Goal: Task Accomplishment & Management: Use online tool/utility

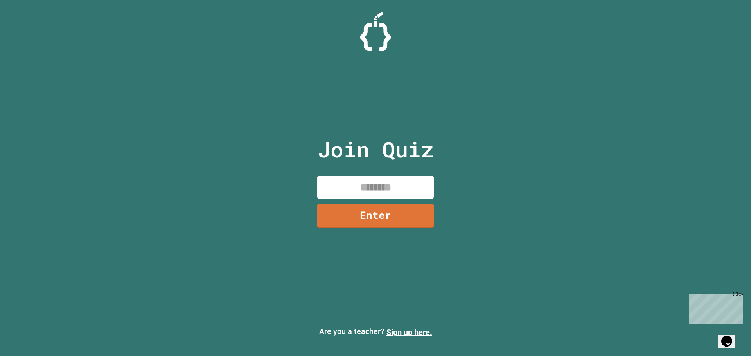
drag, startPoint x: 400, startPoint y: 186, endPoint x: 656, endPoint y: 38, distance: 295.9
click at [400, 186] on input at bounding box center [375, 187] width 117 height 23
drag, startPoint x: 700, startPoint y: 0, endPoint x: 570, endPoint y: 123, distance: 179.2
click at [570, 123] on div "Join Quiz Enter Are you a teacher? Sign up here." at bounding box center [375, 178] width 751 height 356
click at [389, 180] on input at bounding box center [375, 187] width 117 height 23
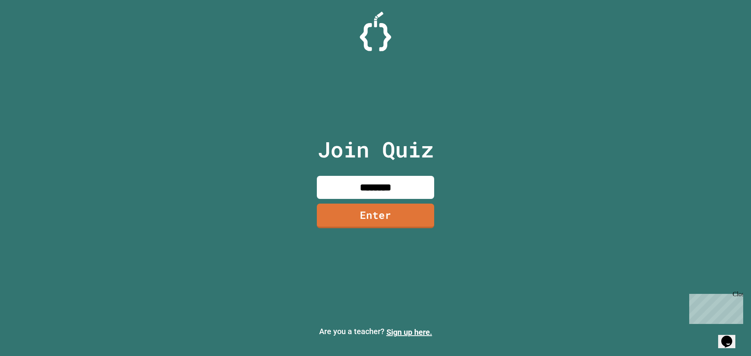
type input "********"
click at [398, 211] on link "Enter" at bounding box center [376, 215] width 114 height 26
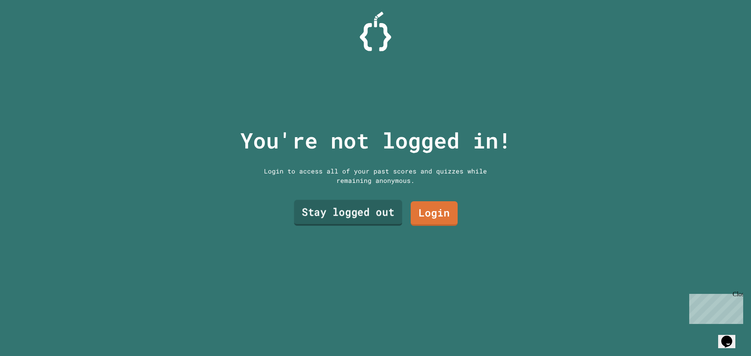
click at [367, 211] on link "Stay logged out" at bounding box center [348, 213] width 108 height 26
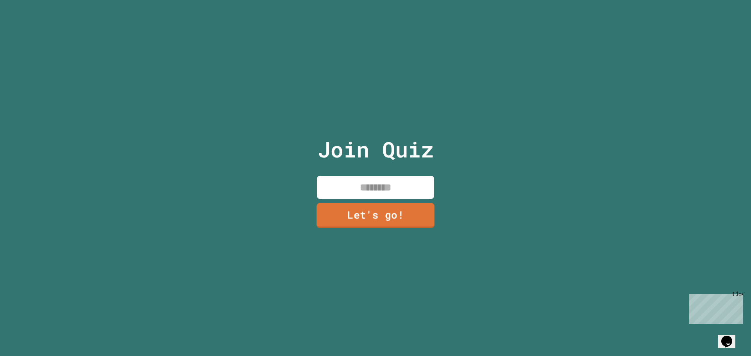
click at [355, 166] on div "Join Quiz Let's go!" at bounding box center [376, 178] width 132 height 356
click at [362, 183] on input at bounding box center [375, 187] width 117 height 23
type input "*****"
click at [304, 201] on div "Join Quiz ***** Let's go!" at bounding box center [375, 178] width 751 height 356
click at [351, 208] on link "Let's go!" at bounding box center [375, 215] width 106 height 26
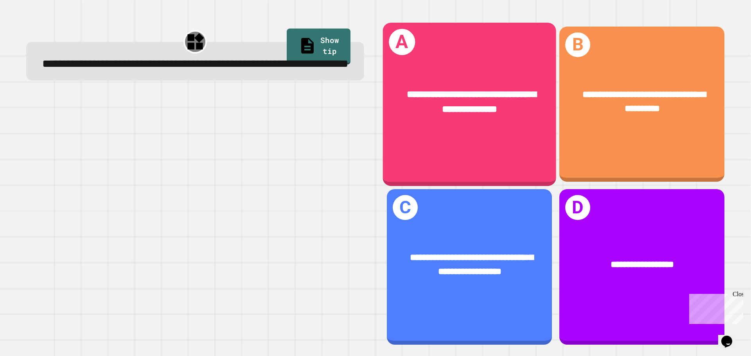
click at [473, 149] on div "**********" at bounding box center [469, 104] width 173 height 163
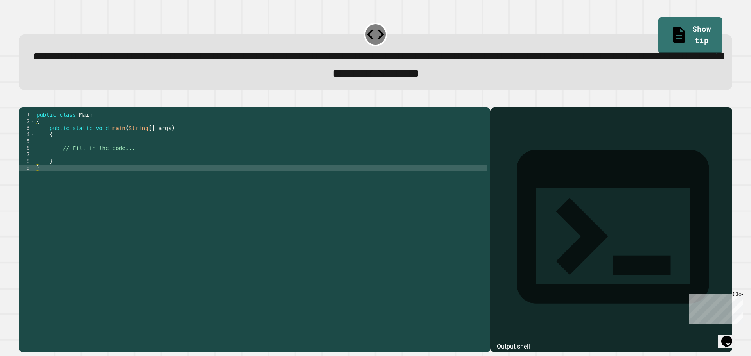
click at [187, 147] on div "public class Main { public static void main ( String [ ] args ) { // Fill in th…" at bounding box center [261, 220] width 452 height 219
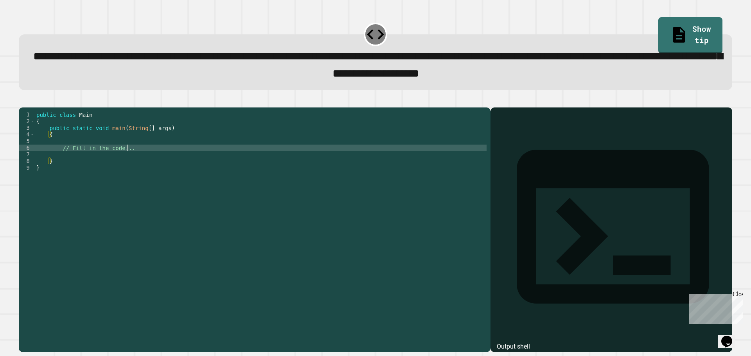
click at [185, 158] on div "public class Main { public static void main ( String [ ] args ) { // Fill in th…" at bounding box center [261, 220] width 452 height 219
click at [136, 146] on div "public class Main { public static void main ( String [ ] args ) { // Fill in th…" at bounding box center [261, 220] width 452 height 219
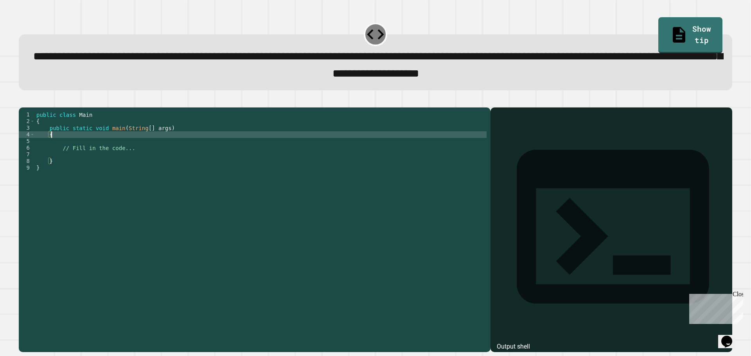
click at [143, 157] on div "public class Main { public static void main ( String [ ] args ) { // Fill in th…" at bounding box center [261, 220] width 452 height 219
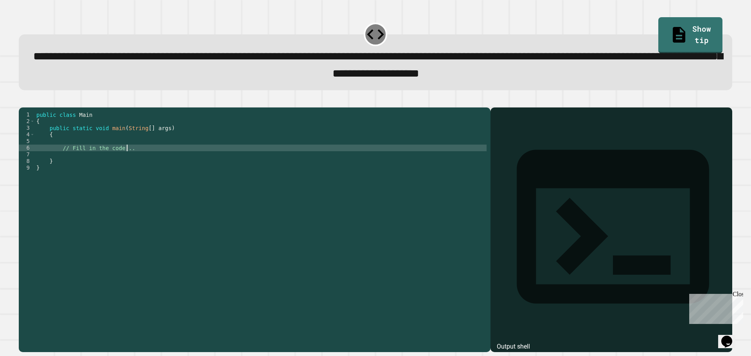
type textarea "**********"
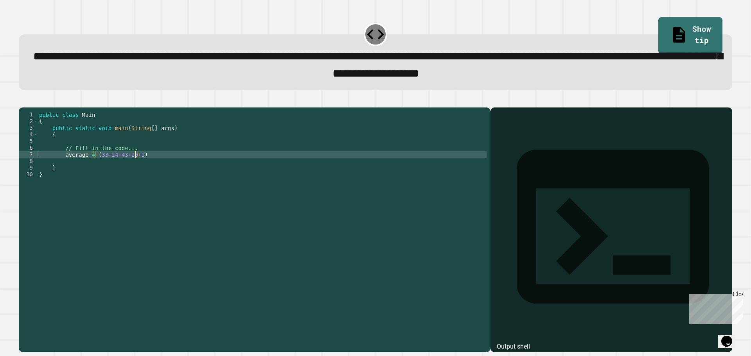
scroll to position [0, 7]
click at [61, 167] on div "public class Main { public static void main ( String [ ] args ) { // Fill in th…" at bounding box center [262, 220] width 449 height 219
click at [176, 173] on div "public class Main { public static void main ( String [ ] args ) { // Fill in th…" at bounding box center [262, 220] width 449 height 219
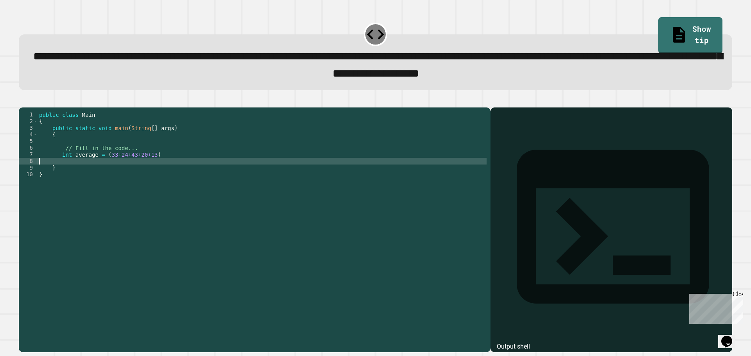
scroll to position [0, 0]
click at [161, 167] on div "public class Main { public static void main ( String [ ] args ) { // Fill in th…" at bounding box center [262, 220] width 449 height 219
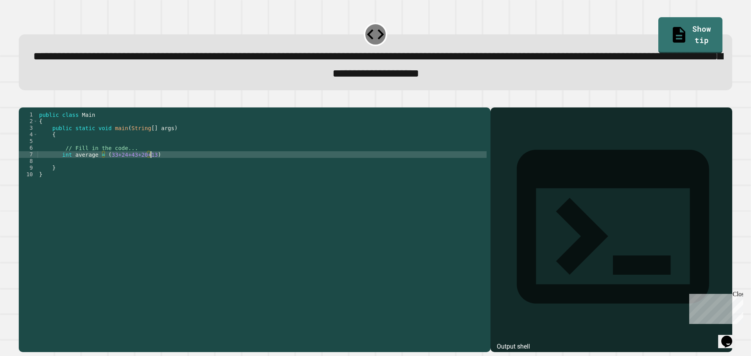
click at [106, 164] on div "public class Main { public static void main ( String [ ] args ) { // Fill in th…" at bounding box center [262, 220] width 449 height 219
click at [148, 168] on div "public class Main { public static void main ( String [ ] args ) { // Fill in th…" at bounding box center [262, 220] width 449 height 219
click at [150, 168] on div "public class Main { public static void main ( String [ ] args ) { // Fill in th…" at bounding box center [262, 220] width 449 height 219
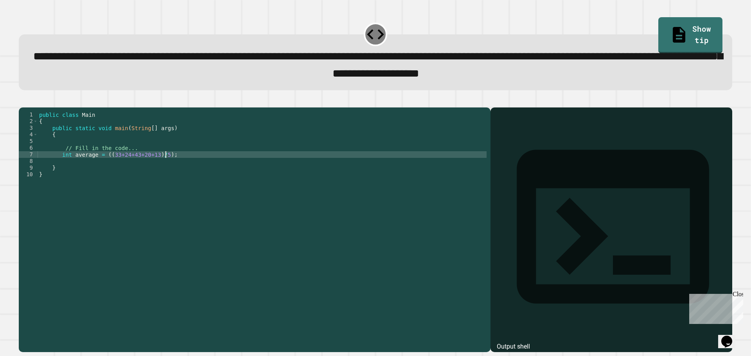
click at [171, 167] on div "public class Main { public static void main ( String [ ] args ) { // Fill in th…" at bounding box center [262, 220] width 449 height 219
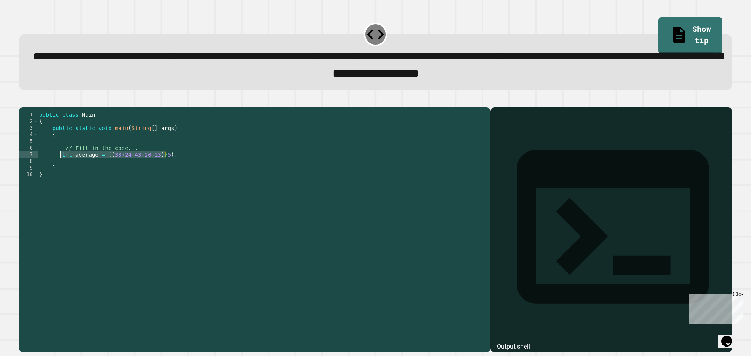
drag, startPoint x: 171, startPoint y: 167, endPoint x: 61, endPoint y: 168, distance: 109.9
click at [61, 168] on div "public class Main { public static void main ( String [ ] args ) { // Fill in th…" at bounding box center [262, 220] width 449 height 219
type textarea "**********"
click at [174, 169] on div "public class Main { public static void main ( String [ ] args ) { // Fill in th…" at bounding box center [262, 214] width 449 height 206
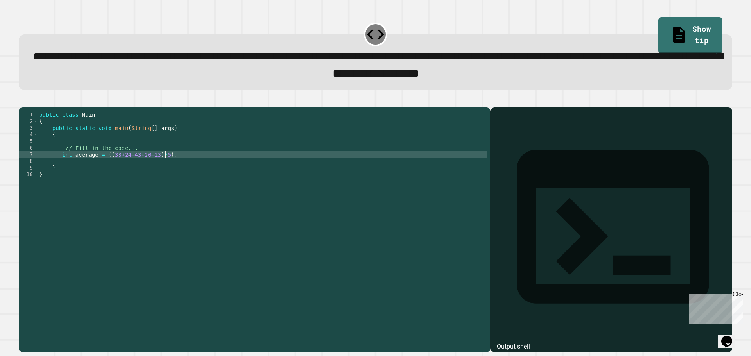
scroll to position [0, 1]
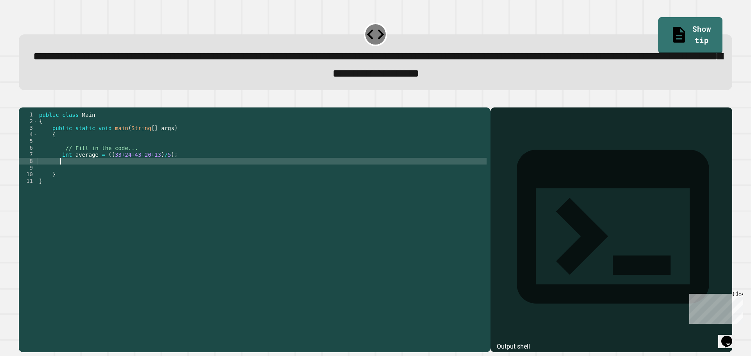
paste textarea "**********"
click at [69, 174] on div "public class Main { public static void main ( String [ ] args ) { // Fill in th…" at bounding box center [262, 220] width 449 height 219
type textarea "**********"
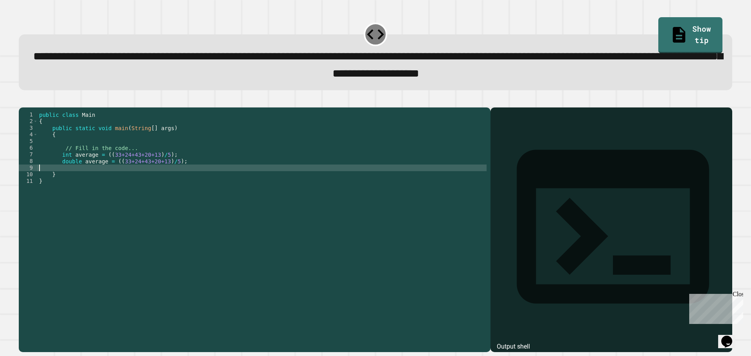
click at [193, 181] on div "public class Main { public static void main ( String [ ] args ) { // Fill in th…" at bounding box center [262, 220] width 449 height 219
click at [111, 173] on div "public class Main { public static void main ( String [ ] args ) { // Fill in th…" at bounding box center [262, 220] width 449 height 219
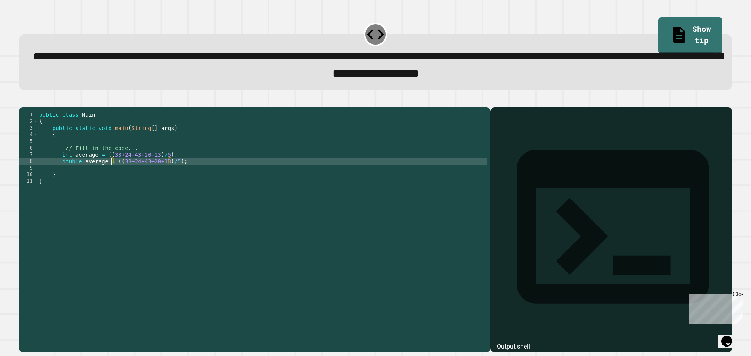
click at [208, 174] on div "public class Main { public static void main ( String [ ] args ) { // Fill in th…" at bounding box center [262, 220] width 449 height 219
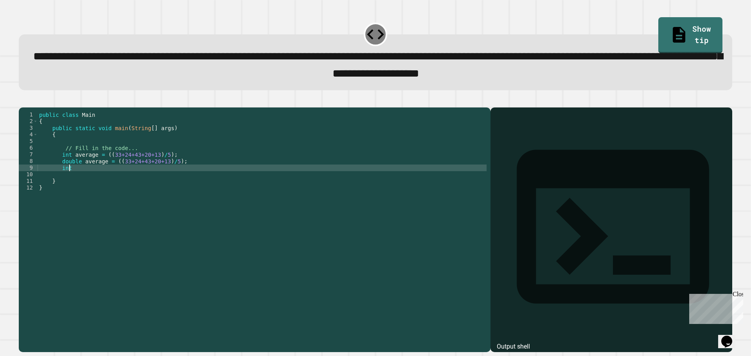
scroll to position [0, 2]
click at [102, 176] on div "public class Main { public static void main ( String [ ] args ) { // Fill in th…" at bounding box center [262, 220] width 449 height 219
click at [92, 180] on div "public class Main { public static void main ( String [ ] args ) { // Fill in th…" at bounding box center [262, 220] width 449 height 219
click at [23, 101] on icon "button" at bounding box center [23, 101] width 0 height 0
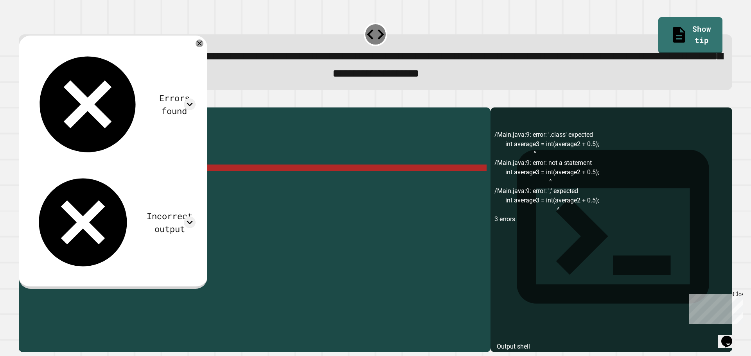
click at [293, 179] on div "public class Main { public static void main ( String [ ] args ) { // Fill in th…" at bounding box center [262, 220] width 449 height 219
click at [97, 176] on div "public class Main { public static void main ( String [ ] args ) { // Fill in th…" at bounding box center [262, 220] width 449 height 219
click at [118, 183] on div "public class Main { public static void main ( String [ ] args ) { // Fill in th…" at bounding box center [262, 220] width 449 height 219
click at [111, 179] on div "public class Main { public static void main ( String [ ] args ) { // Fill in th…" at bounding box center [262, 220] width 449 height 219
click at [112, 181] on div "public class Main { public static void main ( String [ ] args ) { // Fill in th…" at bounding box center [262, 220] width 449 height 219
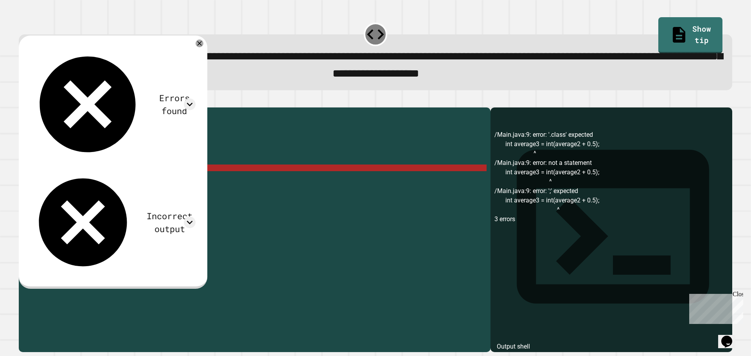
click at [118, 182] on div "public class Main { public static void main ( String [ ] args ) { // Fill in th…" at bounding box center [262, 220] width 449 height 219
click at [116, 180] on div "public class Main { public static void main ( String [ ] args ) { // Fill in th…" at bounding box center [262, 220] width 449 height 219
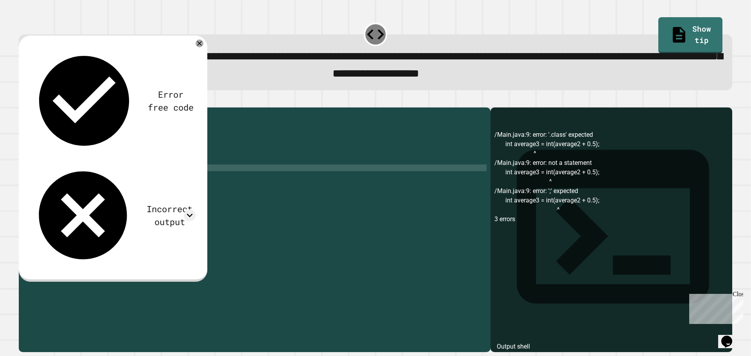
scroll to position [0, 8]
click at [108, 178] on div "public class Main { public static void main ( String [ ] args ) { // Fill in th…" at bounding box center [262, 220] width 449 height 219
click at [151, 179] on div "public class Main { public static void main ( String [ ] args ) { // Fill in th…" at bounding box center [262, 220] width 449 height 219
click at [23, 101] on icon "button" at bounding box center [23, 101] width 0 height 0
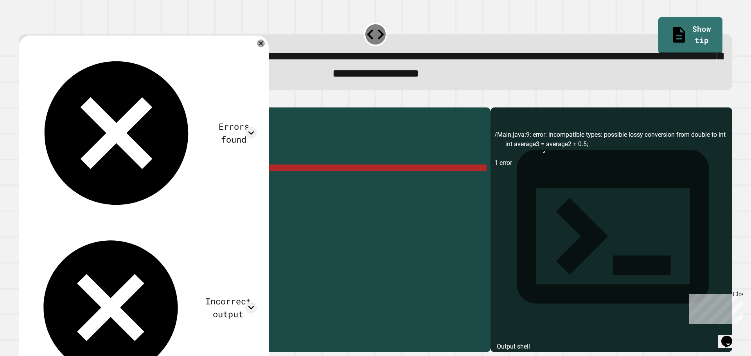
scroll to position [0, 0]
click at [226, 197] on div "public class Main { public static void main ( String [ ] args ) { // Fill in th…" at bounding box center [262, 220] width 449 height 219
click at [201, 174] on div "public class Main { public static void main ( String [ ] args ) { // Fill in th…" at bounding box center [262, 220] width 449 height 219
click at [198, 179] on div "public class Main { public static void main ( String [ ] args ) { // Fill in th…" at bounding box center [262, 220] width 449 height 219
click at [256, 47] on div "Errors found /Main.java:9: error: incompatible types: possible lossy conversion…" at bounding box center [143, 217] width 235 height 349
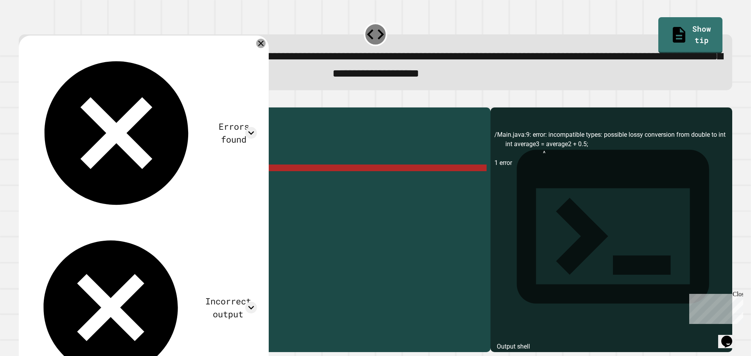
click at [258, 47] on icon at bounding box center [260, 43] width 9 height 9
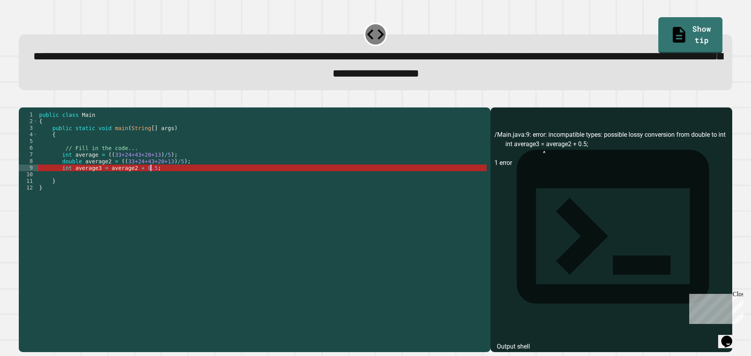
click at [151, 177] on div "public class Main { public static void main ( String [ ] args ) { // Fill in th…" at bounding box center [262, 220] width 449 height 219
click at [159, 181] on div "public class Main { public static void main ( String [ ] args ) { // Fill in th…" at bounding box center [262, 220] width 449 height 219
click at [71, 180] on div "public class Main { public static void main ( String [ ] args ) { // Fill in th…" at bounding box center [262, 220] width 449 height 219
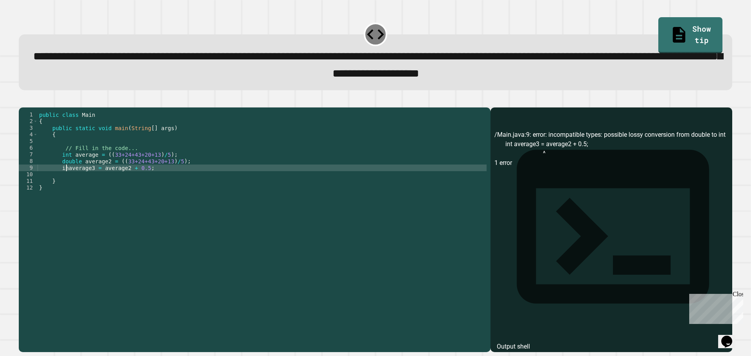
scroll to position [0, 2]
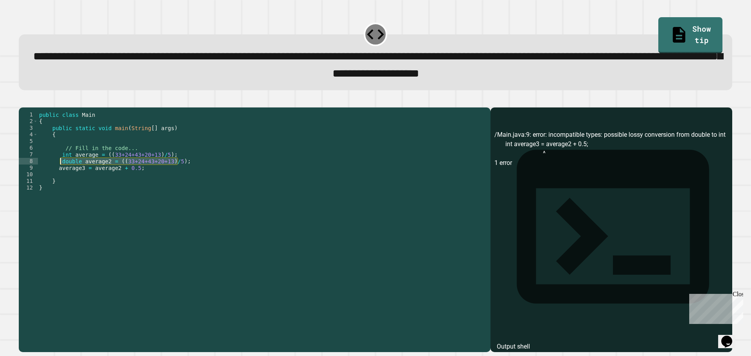
drag, startPoint x: 183, startPoint y: 174, endPoint x: 60, endPoint y: 174, distance: 122.4
click at [60, 174] on div "public class Main { public static void main ( String [ ] args ) { // Fill in th…" at bounding box center [262, 220] width 449 height 219
type textarea "**********"
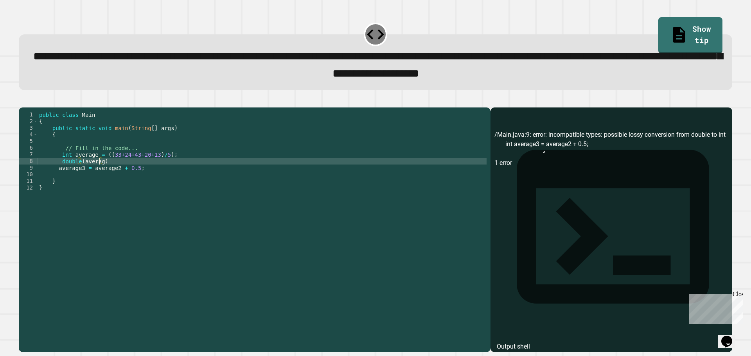
scroll to position [0, 4]
click at [166, 181] on div "public class Main { public static void main ( String [ ] args ) { // Fill in th…" at bounding box center [262, 220] width 449 height 219
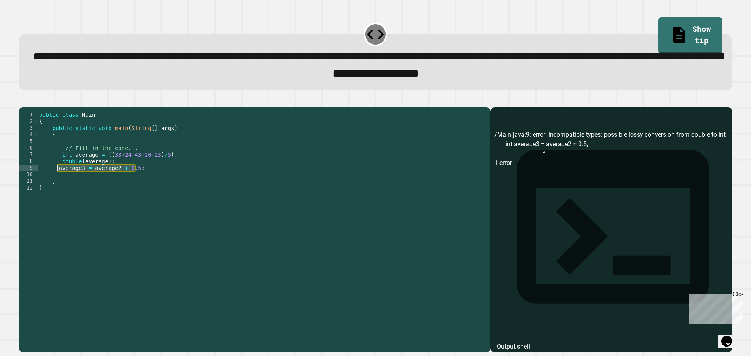
drag, startPoint x: 170, startPoint y: 181, endPoint x: 59, endPoint y: 181, distance: 111.8
click at [59, 181] on div "public class Main { public static void main ( String [ ] args ) { // Fill in th…" at bounding box center [262, 220] width 449 height 219
type textarea "**********"
click at [23, 101] on icon "button" at bounding box center [23, 101] width 0 height 0
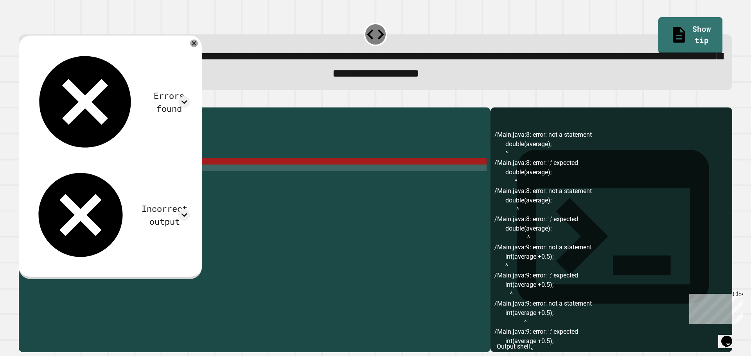
click at [115, 173] on div "public class Main { public static void main ( String [ ] args ) { // Fill in th…" at bounding box center [262, 220] width 449 height 219
drag, startPoint x: 118, startPoint y: 174, endPoint x: 80, endPoint y: 175, distance: 37.6
click at [80, 175] on div "public class Main { public static void main ( String [ ] args ) { // Fill in th…" at bounding box center [262, 220] width 449 height 219
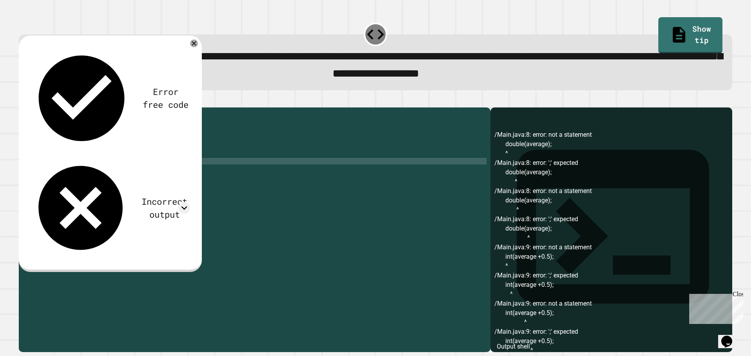
scroll to position [0, 7]
click at [23, 101] on button "button" at bounding box center [23, 101] width 0 height 0
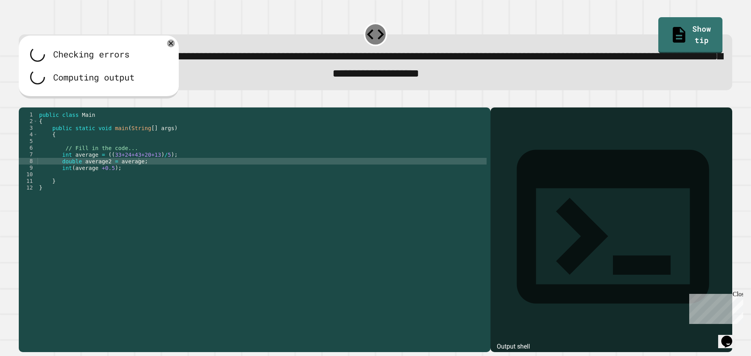
click at [78, 181] on div "public class Main { public static void main ( String [ ] args ) { // Fill in th…" at bounding box center [262, 220] width 449 height 219
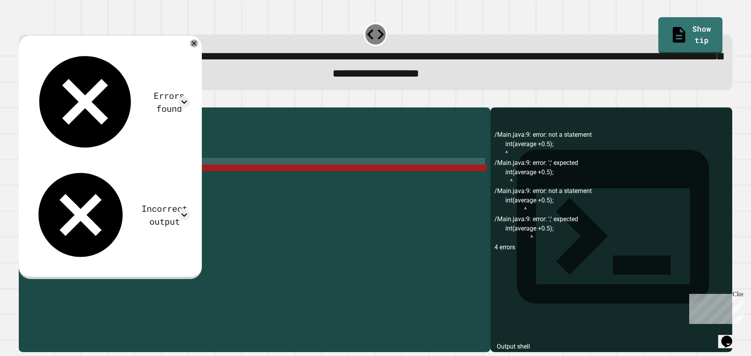
type textarea "**********"
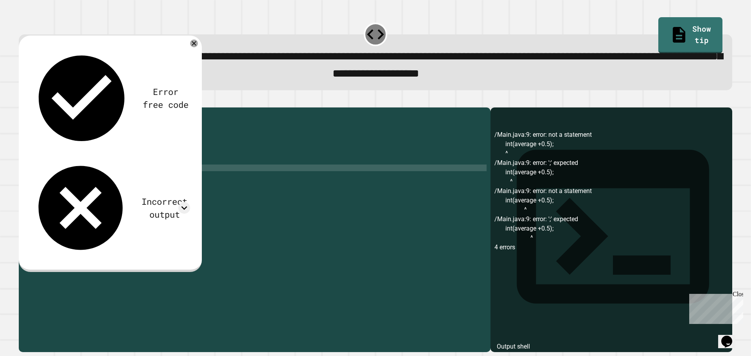
drag, startPoint x: 130, startPoint y: 183, endPoint x: 57, endPoint y: 185, distance: 73.1
click at [57, 185] on div "public class Main { public static void main ( String [ ] args ) { // Fill in th…" at bounding box center [262, 220] width 449 height 219
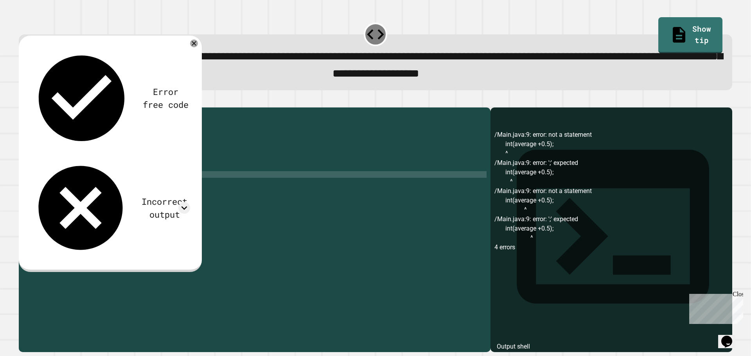
click at [166, 187] on div "public class Main { public static void main ( String [ ] args ) { // Fill in th…" at bounding box center [262, 220] width 449 height 219
click at [162, 177] on div "public class Main { public static void main ( String [ ] args ) { // Fill in th…" at bounding box center [262, 220] width 449 height 219
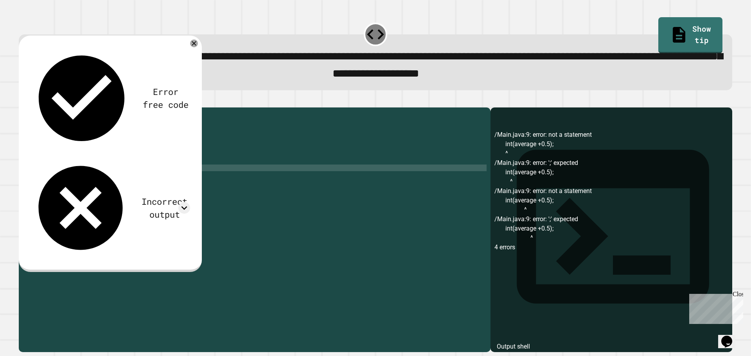
scroll to position [0, 7]
click at [46, 105] on div at bounding box center [375, 102] width 713 height 9
click at [23, 101] on icon "button" at bounding box center [23, 101] width 0 height 0
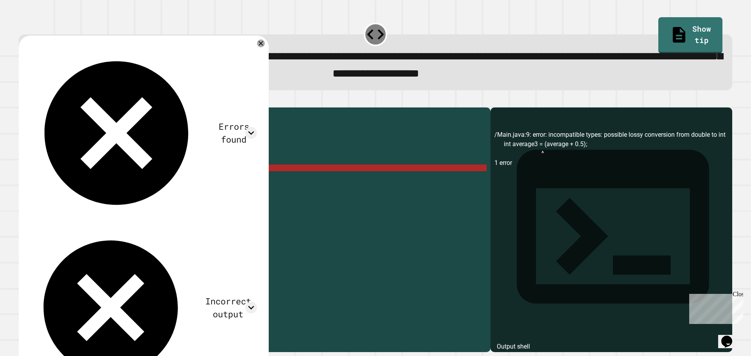
click at [100, 181] on div "public class Main { public static void main ( String [ ] args ) { // Fill in th…" at bounding box center [262, 220] width 449 height 219
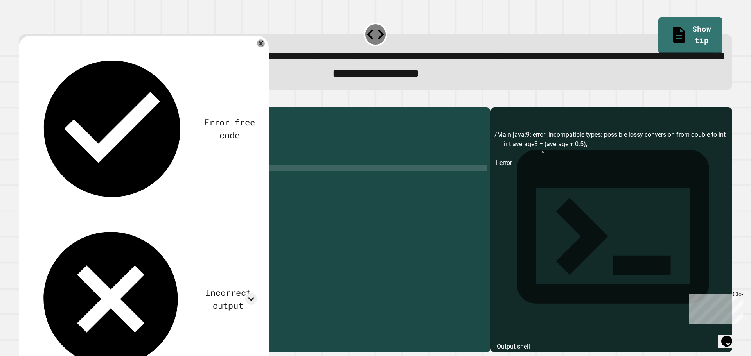
scroll to position [0, 5]
click at [23, 101] on button "button" at bounding box center [23, 101] width 0 height 0
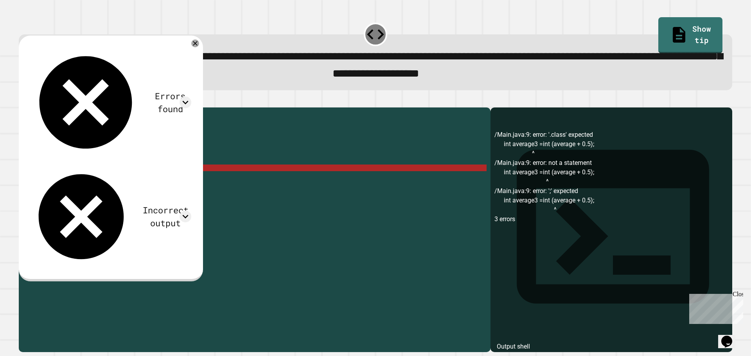
click at [203, 49] on div "Errors found /Main.java:9: error: '.class' expected int average3 =int (average …" at bounding box center [111, 159] width 184 height 246
click at [199, 47] on div at bounding box center [195, 43] width 8 height 8
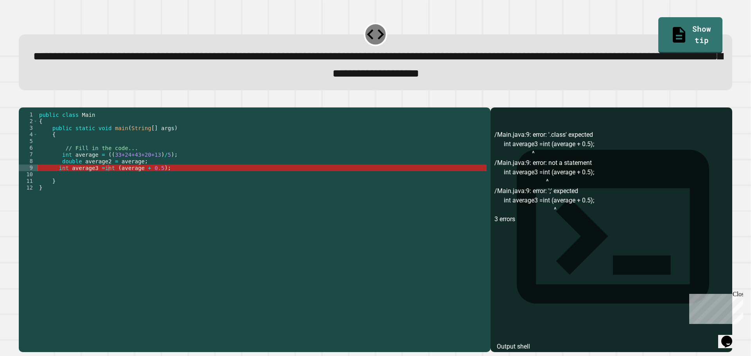
click at [172, 172] on div "public class Main { public static void main ( String [ ] args ) { // Fill in th…" at bounding box center [262, 220] width 449 height 219
click at [197, 160] on div "public class Main { public static void main ( String [ ] args ) { // Fill in th…" at bounding box center [262, 220] width 449 height 219
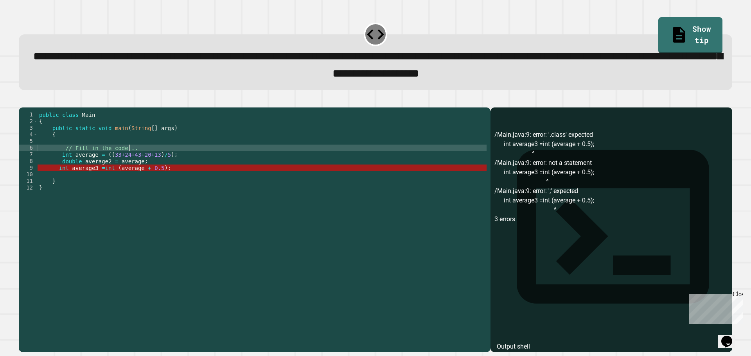
click at [194, 163] on div "public class Main { public static void main ( String [ ] args ) { // Fill in th…" at bounding box center [262, 220] width 449 height 219
click at [176, 170] on div "public class Main { public static void main ( String [ ] args ) { // Fill in th…" at bounding box center [262, 220] width 449 height 219
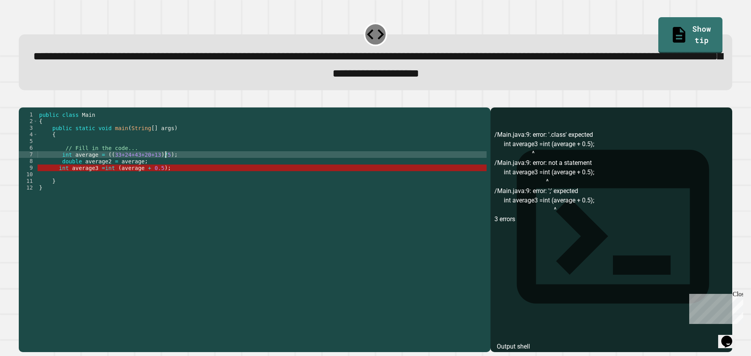
type textarea "**********"
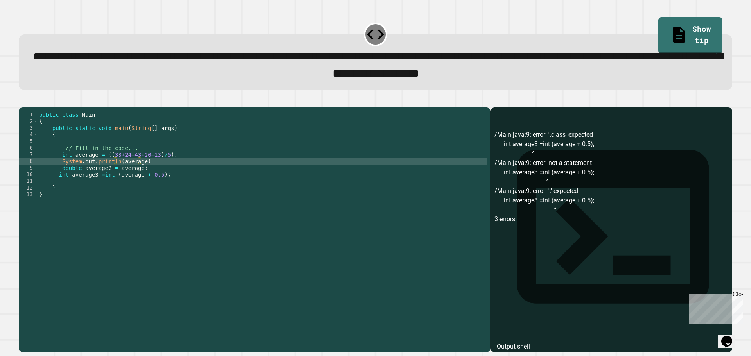
scroll to position [0, 7]
click at [152, 178] on div "public class Main { public static void main ( String [ ] args ) { // Fill in th…" at bounding box center [262, 220] width 449 height 219
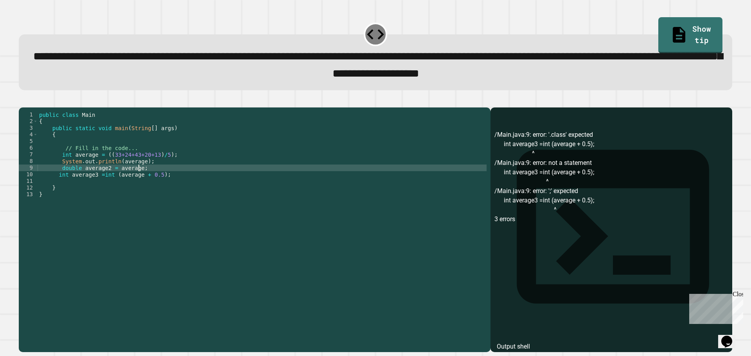
type textarea "**********"
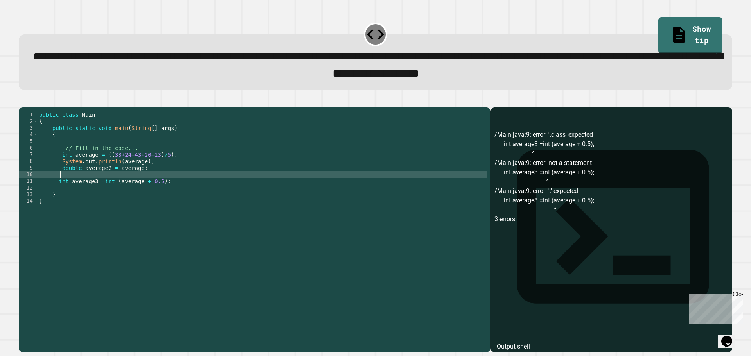
scroll to position [0, 1]
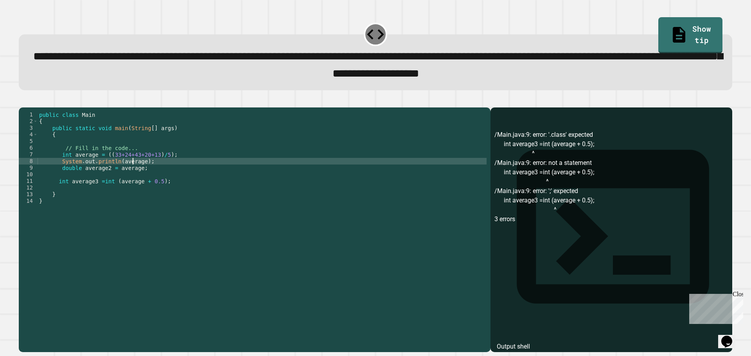
click at [133, 173] on div "public class Main { public static void main ( String [ ] args ) { // Fill in th…" at bounding box center [262, 220] width 449 height 219
type textarea "**********"
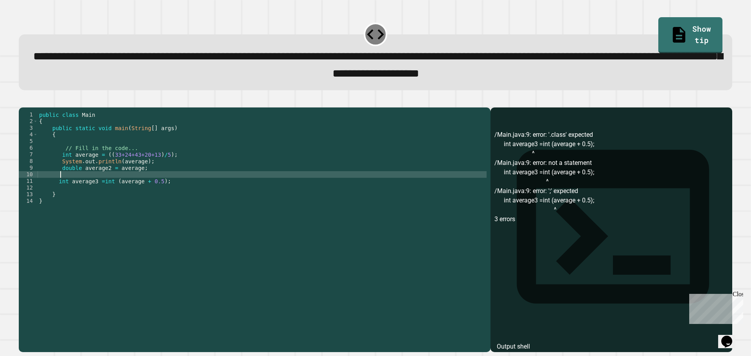
click at [106, 188] on div "public class Main { public static void main ( String [ ] args ) { // Fill in th…" at bounding box center [262, 220] width 449 height 219
paste textarea "Cursor at row 10"
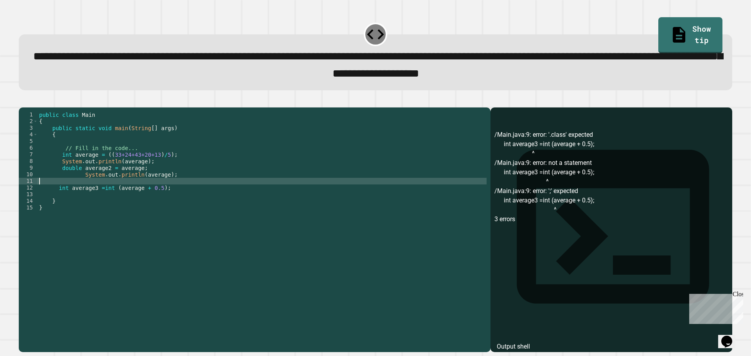
click at [122, 209] on div "public class Main { public static void main ( String [ ] args ) { // Fill in th…" at bounding box center [262, 220] width 449 height 219
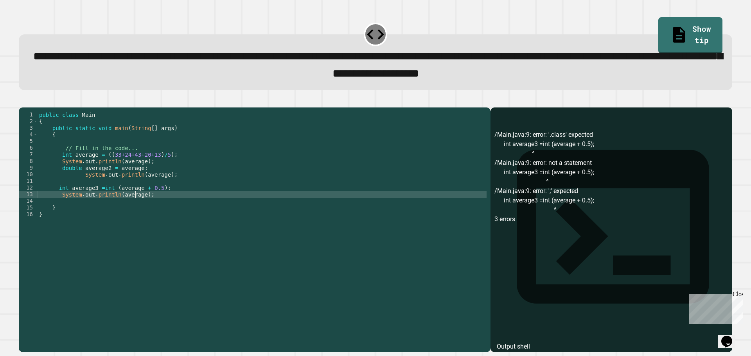
click at [136, 206] on div "public class Main { public static void main ( String [ ] args ) { // Fill in th…" at bounding box center [262, 220] width 449 height 219
click at [139, 206] on div "public class Main { public static void main ( String [ ] args ) { // Fill in th…" at bounding box center [262, 220] width 449 height 219
click at [160, 187] on div "public class Main { public static void main ( String [ ] args ) { // Fill in th…" at bounding box center [262, 220] width 449 height 219
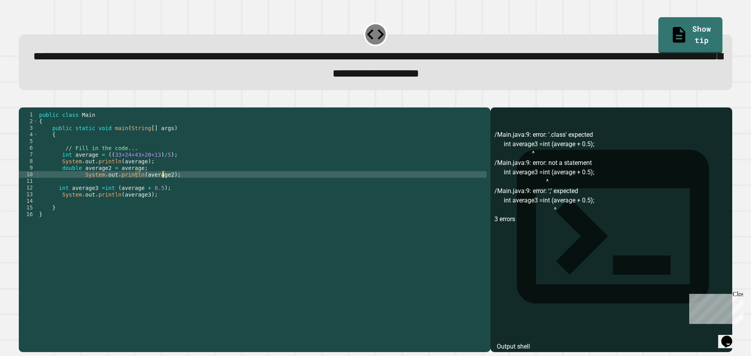
scroll to position [0, 9]
click at [23, 101] on icon "button" at bounding box center [23, 101] width 0 height 0
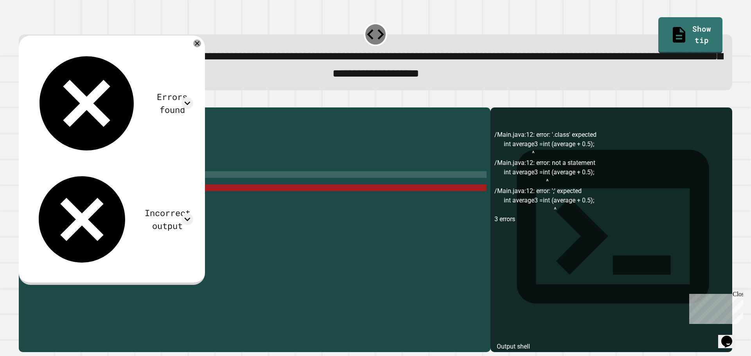
click at [80, 188] on div "public class Main { public static void main ( String [ ] args ) { // Fill in th…" at bounding box center [262, 220] width 449 height 219
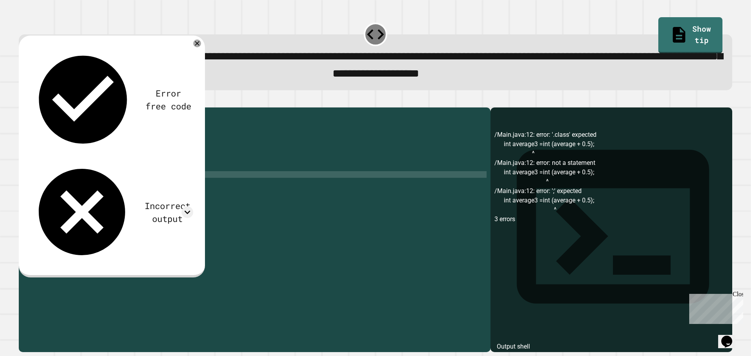
scroll to position [0, 7]
click at [201, 45] on icon at bounding box center [196, 43] width 9 height 9
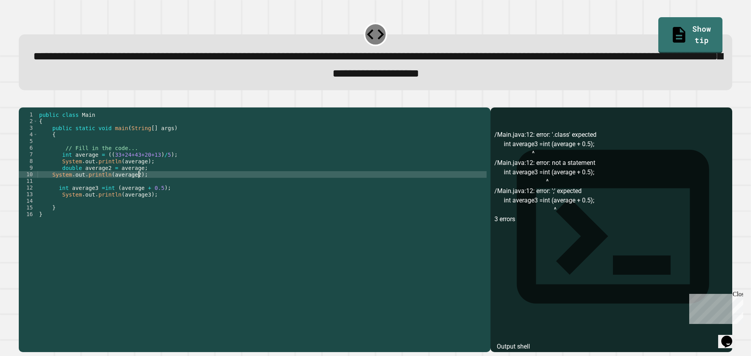
click at [142, 186] on div "public class Main { public static void main ( String [ ] args ) { // Fill in th…" at bounding box center [262, 220] width 449 height 219
drag, startPoint x: 142, startPoint y: 186, endPoint x: 133, endPoint y: 184, distance: 10.1
click at [133, 184] on div "public class Main { public static void main ( String [ ] args ) { // Fill in th…" at bounding box center [262, 220] width 449 height 219
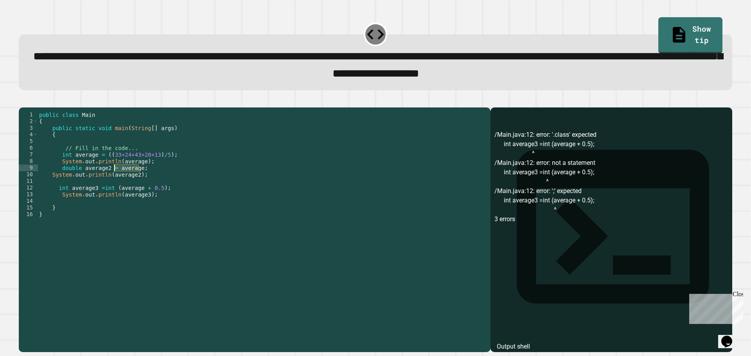
drag, startPoint x: 140, startPoint y: 181, endPoint x: 116, endPoint y: 179, distance: 24.3
click at [116, 179] on div "public class Main { public static void main ( String [ ] args ) { // Fill in th…" at bounding box center [262, 220] width 449 height 219
drag, startPoint x: 171, startPoint y: 164, endPoint x: 101, endPoint y: 168, distance: 69.7
click at [101, 168] on div "public class Main { public static void main ( String [ ] args ) { // Fill in th…" at bounding box center [262, 220] width 449 height 219
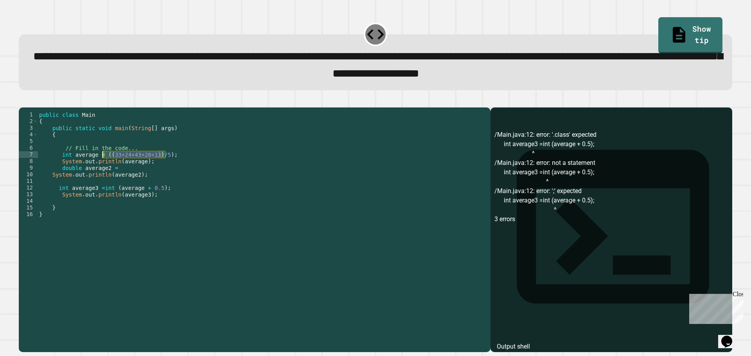
scroll to position [0, 4]
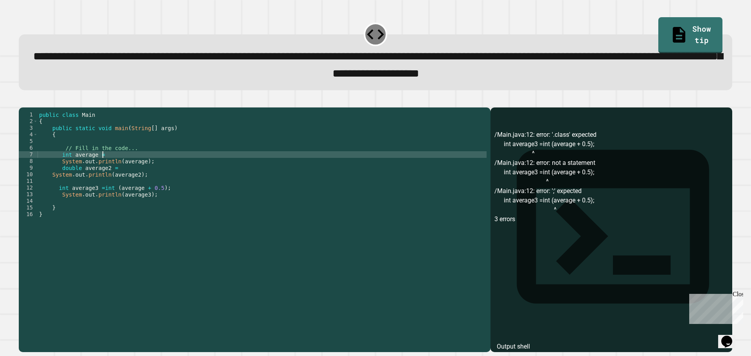
click at [117, 179] on div "public class Main { public static void main ( String [ ] args ) { // Fill in th…" at bounding box center [262, 220] width 449 height 219
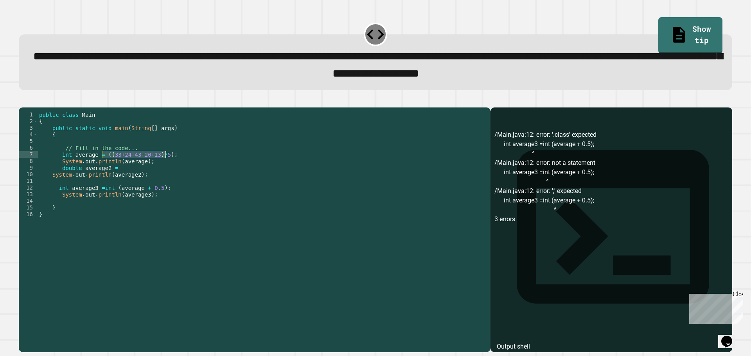
click at [113, 179] on div "public class Main { public static void main ( String [ ] args ) { // Fill in th…" at bounding box center [262, 220] width 449 height 219
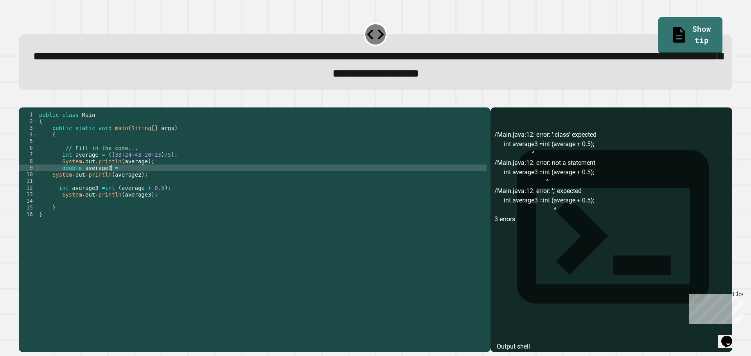
paste textarea "**********"
click at [112, 180] on div "public class Main { public static void main ( String [ ] args ) { // Fill in th…" at bounding box center [262, 220] width 449 height 219
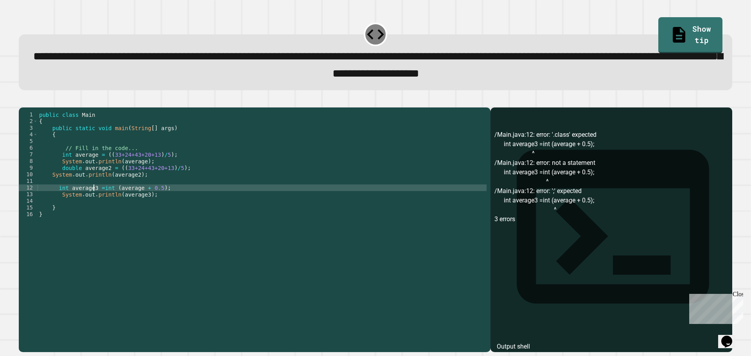
click at [94, 200] on div "public class Main { public static void main ( String [ ] args ) { // Fill in th…" at bounding box center [262, 220] width 449 height 219
click at [133, 200] on div "public class Main { public static void main ( String [ ] args ) { // Fill in th…" at bounding box center [262, 220] width 449 height 219
click at [134, 201] on div "public class Main { public static void main ( String [ ] args ) { // Fill in th…" at bounding box center [262, 220] width 449 height 219
click at [111, 197] on div "public class Main { public static void main ( String [ ] args ) { // Fill in th…" at bounding box center [262, 220] width 449 height 219
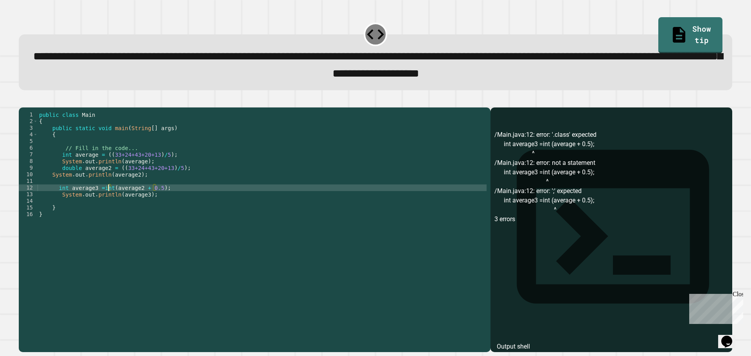
click at [23, 101] on button "button" at bounding box center [23, 101] width 0 height 0
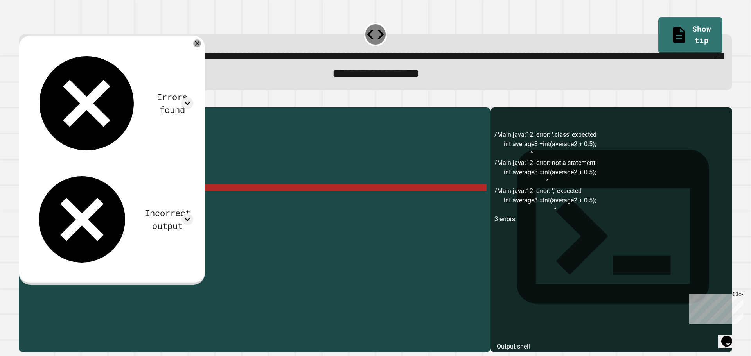
click at [109, 201] on div "public class Main { public static void main ( String [ ] args ) { // Fill in th…" at bounding box center [262, 220] width 449 height 219
click at [111, 202] on div "public class Main { public static void main ( String [ ] args ) { // Fill in th…" at bounding box center [262, 220] width 449 height 219
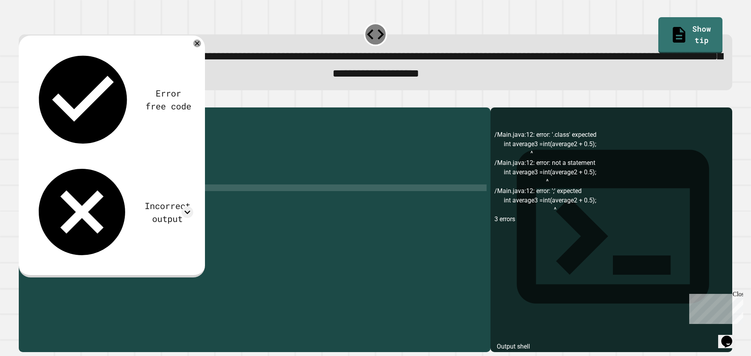
click at [142, 201] on div "public class Main { public static void main ( String [ ] args ) { // Fill in th…" at bounding box center [262, 220] width 449 height 219
click at [145, 202] on div "public class Main { public static void main ( String [ ] args ) { // Fill in th…" at bounding box center [262, 220] width 449 height 219
click at [22, 104] on div at bounding box center [375, 102] width 713 height 9
click at [39, 108] on div at bounding box center [375, 102] width 713 height 9
click at [23, 101] on icon "button" at bounding box center [23, 101] width 0 height 0
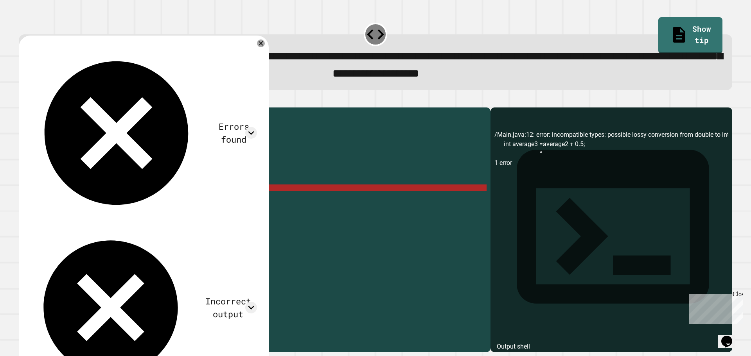
click at [97, 195] on div "public class Main { public static void main ( String [ ] args ) { // Fill in th…" at bounding box center [262, 220] width 449 height 219
click at [99, 199] on div "public class Main { public static void main ( String [ ] args ) { // Fill in th…" at bounding box center [262, 220] width 449 height 219
click at [139, 200] on div "public class Main { public static void main ( String [ ] args ) { // Fill in th…" at bounding box center [262, 220] width 449 height 219
click at [148, 201] on div "public class Main { public static void main ( String [ ] args ) { // Fill in th…" at bounding box center [262, 220] width 449 height 219
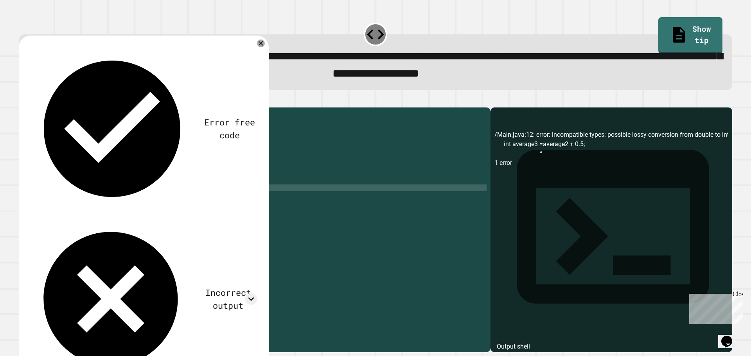
scroll to position [0, 7]
click at [23, 101] on icon "button" at bounding box center [23, 101] width 0 height 0
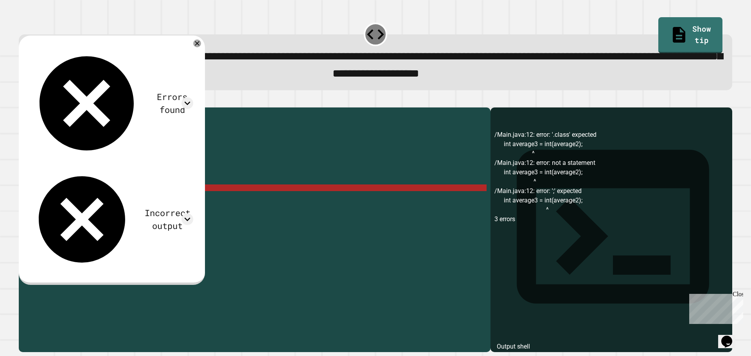
click at [136, 203] on div "public class Main { public static void main ( String [ ] args ) { // Fill in th…" at bounding box center [262, 220] width 449 height 219
click at [140, 201] on div "public class Main { public static void main ( String [ ] args ) { // Fill in th…" at bounding box center [262, 220] width 449 height 219
click at [138, 199] on div "public class Main { public static void main ( String [ ] args ) { // Fill in th…" at bounding box center [262, 220] width 449 height 219
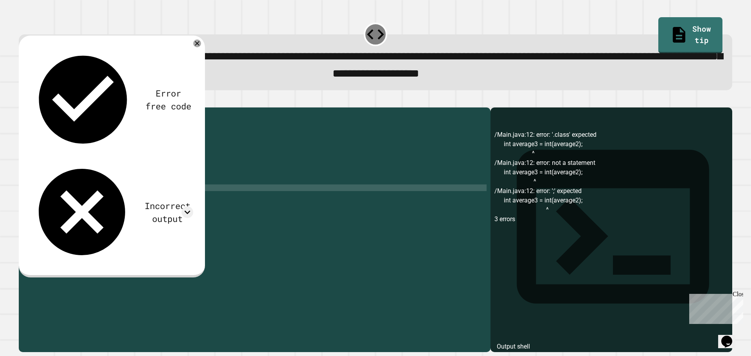
scroll to position [0, 8]
drag, startPoint x: 23, startPoint y: 102, endPoint x: 29, endPoint y: 108, distance: 8.3
click at [23, 103] on div at bounding box center [375, 102] width 713 height 9
click at [30, 108] on icon "button" at bounding box center [28, 105] width 4 height 5
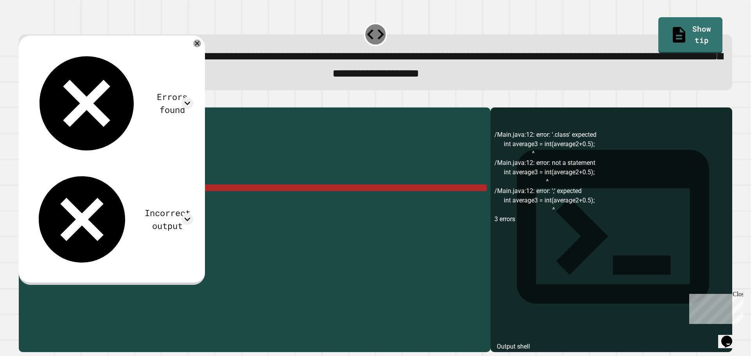
drag, startPoint x: 179, startPoint y: 206, endPoint x: 179, endPoint y: 200, distance: 6.3
click at [180, 205] on div "public class Main { public static void main ( String [ ] args ) { // Fill in th…" at bounding box center [262, 220] width 449 height 219
click at [179, 200] on div "public class Main { public static void main ( String [ ] args ) { // Fill in th…" at bounding box center [262, 220] width 449 height 219
drag, startPoint x: 179, startPoint y: 200, endPoint x: 113, endPoint y: 203, distance: 66.9
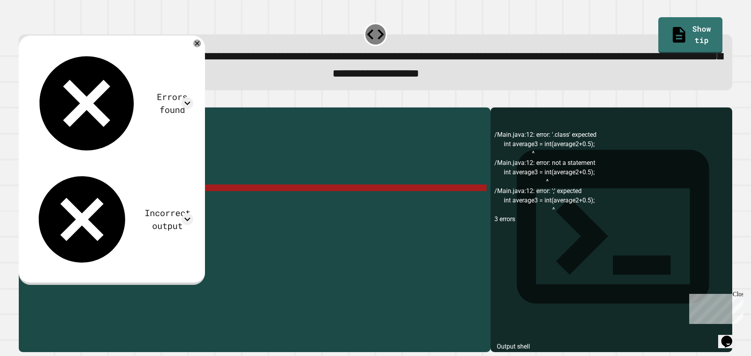
click at [113, 203] on div "public class Main { public static void main ( String [ ] args ) { // Fill in th…" at bounding box center [262, 220] width 449 height 219
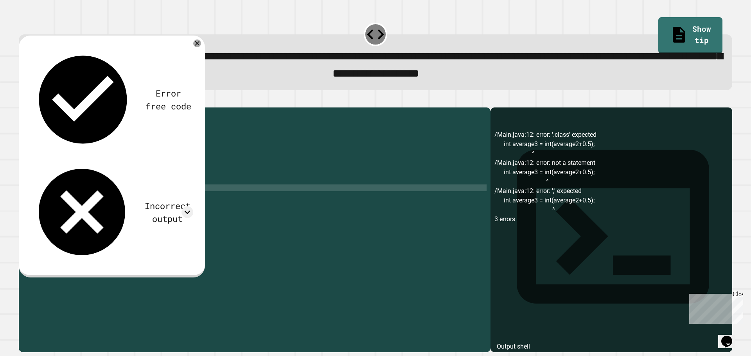
scroll to position [0, 9]
click at [30, 107] on icon "button" at bounding box center [28, 105] width 4 height 5
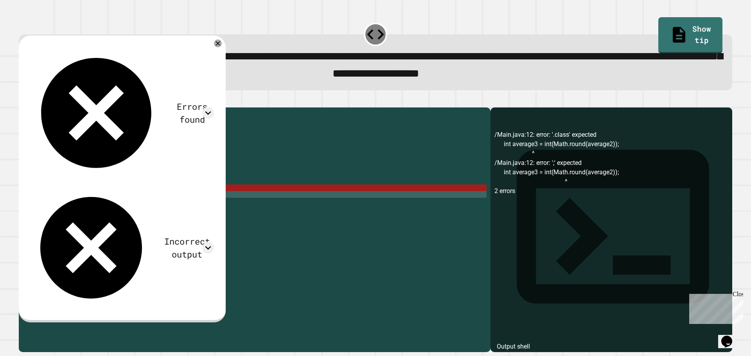
click at [149, 206] on div "public class Main { public static void main ( String [ ] args ) { // Fill in th…" at bounding box center [262, 220] width 449 height 219
click at [106, 199] on div "public class Main { public static void main ( String [ ] args ) { // Fill in th…" at bounding box center [262, 220] width 449 height 219
click at [124, 199] on div "public class Main { public static void main ( String [ ] args ) { // Fill in th…" at bounding box center [262, 220] width 449 height 219
click at [131, 204] on div "public class Main { public static void main ( String [ ] args ) { // Fill in th…" at bounding box center [262, 220] width 449 height 219
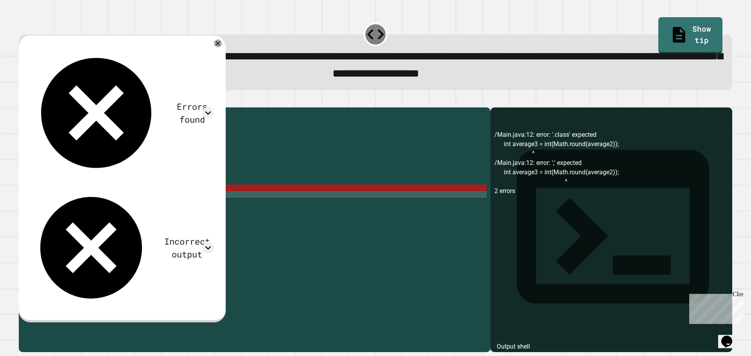
click at [110, 204] on div "public class Main { public static void main ( String [ ] args ) { // Fill in th…" at bounding box center [262, 220] width 449 height 219
click at [124, 208] on div "public class Main { public static void main ( String [ ] args ) { // Fill in th…" at bounding box center [262, 220] width 449 height 219
click at [112, 203] on div "public class Main { public static void main ( String [ ] args ) { // Fill in th…" at bounding box center [262, 220] width 449 height 219
click at [104, 199] on div "public class Main { public static void main ( String [ ] args ) { // Fill in th…" at bounding box center [262, 220] width 449 height 219
click at [104, 202] on div "public class Main { public static void main ( String [ ] args ) { // Fill in th…" at bounding box center [262, 220] width 449 height 219
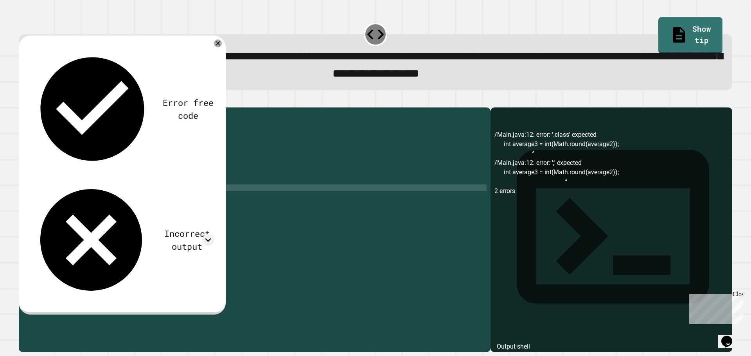
scroll to position [0, 5]
click at [177, 203] on div "public class Main { public static void main ( String [ ] args ) { // Fill in th…" at bounding box center [262, 220] width 449 height 219
drag, startPoint x: 151, startPoint y: 200, endPoint x: 115, endPoint y: 199, distance: 36.4
click at [115, 199] on div "public class Main { public static void main ( String [ ] args ) { // Fill in th…" at bounding box center [262, 220] width 449 height 219
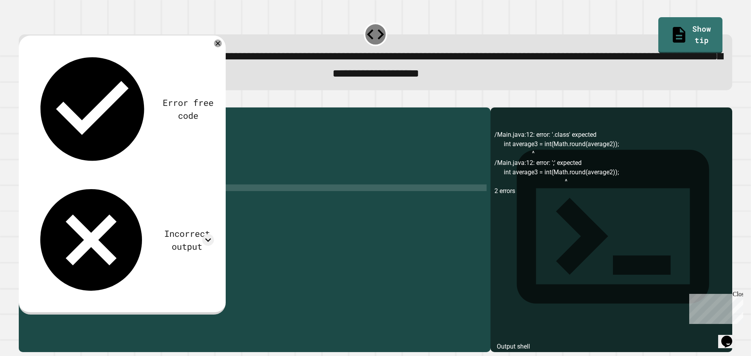
scroll to position [0, 5]
click at [147, 200] on div "public class Main { public static void main ( String [ ] args ) { // Fill in th…" at bounding box center [262, 220] width 449 height 219
click at [150, 201] on div "public class Main { public static void main ( String [ ] args ) { // Fill in th…" at bounding box center [262, 220] width 449 height 219
click at [23, 101] on button "button" at bounding box center [23, 101] width 0 height 0
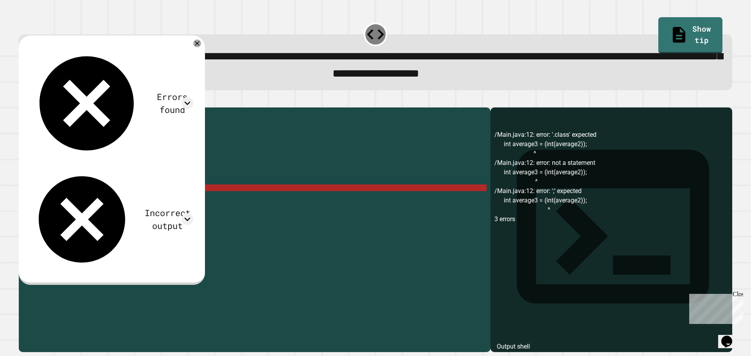
click at [102, 202] on div "public class Main { public static void main ( String [ ] args ) { // Fill in th…" at bounding box center [262, 220] width 449 height 219
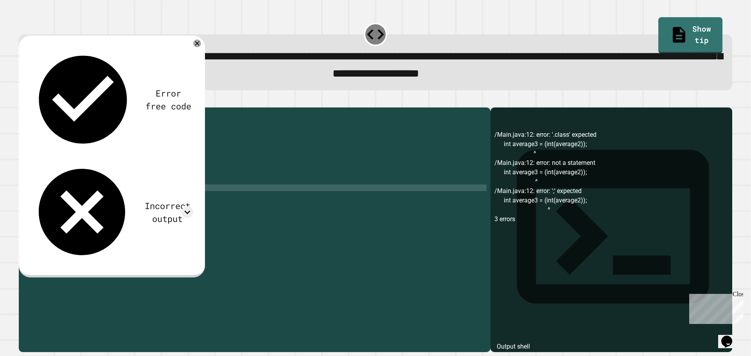
scroll to position [0, 5]
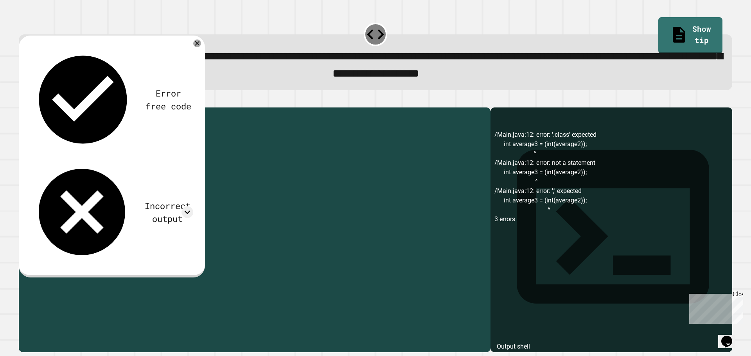
drag, startPoint x: 155, startPoint y: 203, endPoint x: 104, endPoint y: 203, distance: 51.2
click at [104, 203] on div "public class Main { public static void main ( String [ ] args ) { // Fill in th…" at bounding box center [262, 220] width 449 height 219
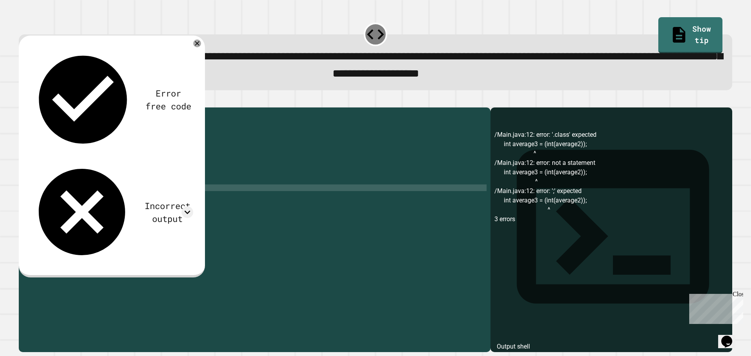
scroll to position [0, 7]
click at [23, 101] on button "button" at bounding box center [23, 101] width 0 height 0
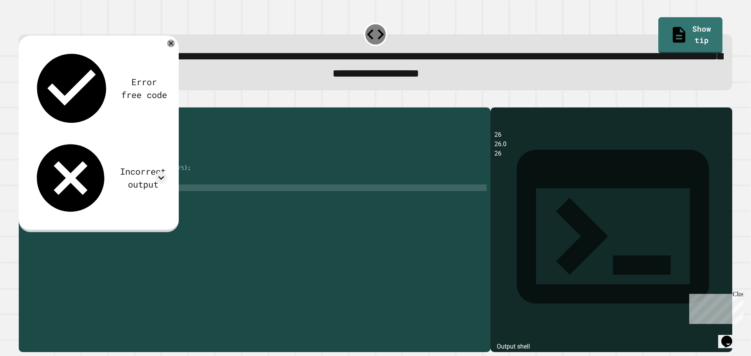
drag, startPoint x: 164, startPoint y: 42, endPoint x: 167, endPoint y: 46, distance: 5.3
click at [165, 45] on div "Error free code 26 26.0 26 Incorrect output Expected output 26 26.6 27 My outpu…" at bounding box center [99, 134] width 160 height 197
click at [167, 46] on icon at bounding box center [170, 43] width 9 height 9
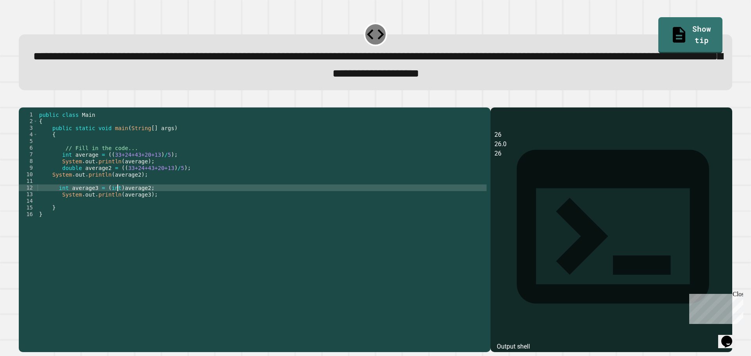
click at [118, 201] on div "public class Main { public static void main ( String [ ] args ) { // Fill in th…" at bounding box center [262, 220] width 449 height 219
click at [143, 198] on div "public class Main { public static void main ( String [ ] args ) { // Fill in th…" at bounding box center [262, 220] width 449 height 219
type textarea "**********"
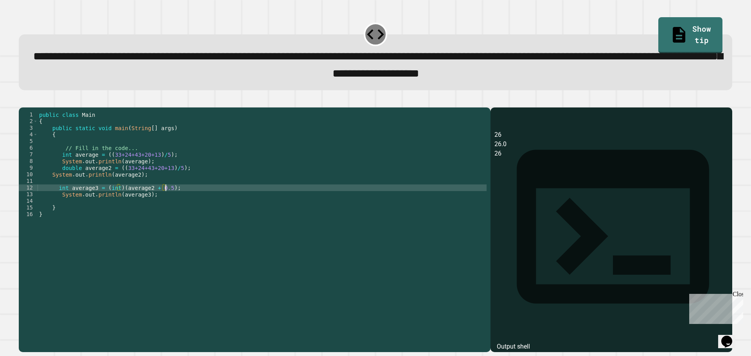
click at [23, 101] on icon "button" at bounding box center [23, 101] width 0 height 0
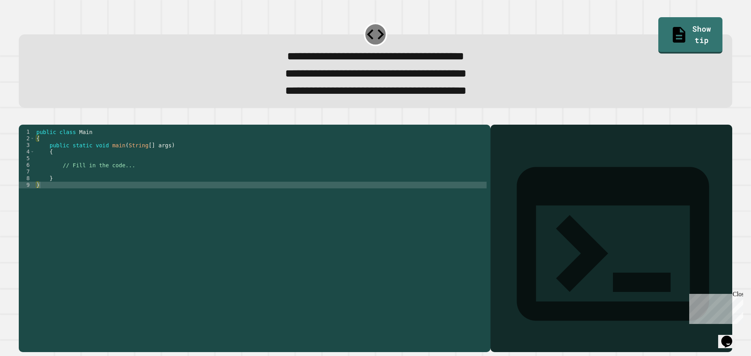
click at [323, 187] on div "public class Main { public static void main ( String [ ] args ) { // Fill in th…" at bounding box center [261, 228] width 452 height 199
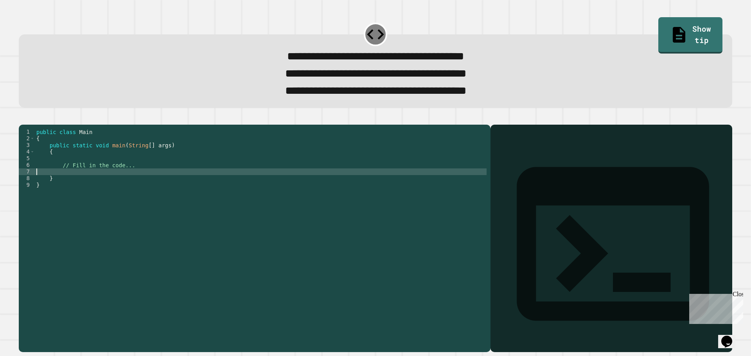
click at [289, 172] on div "public class Main { public static void main ( String [ ] args ) { // Fill in th…" at bounding box center [261, 228] width 452 height 199
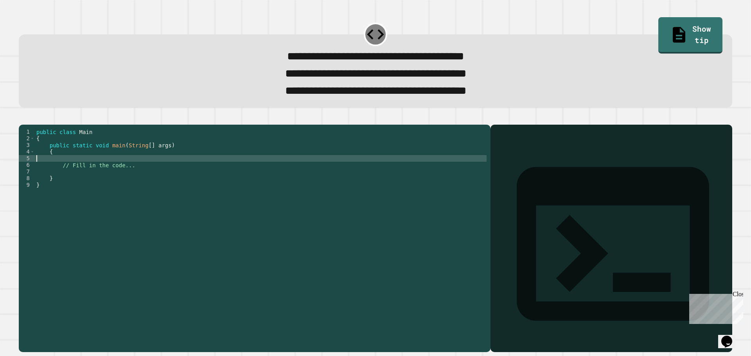
click at [167, 186] on div "public class Main { public static void main ( String [ ] args ) { // Fill in th…" at bounding box center [261, 228] width 452 height 199
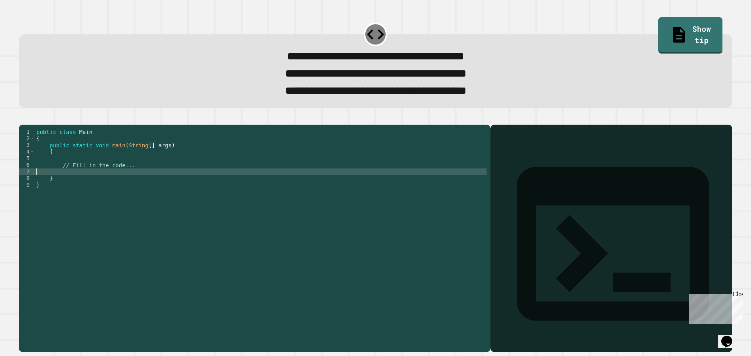
click at [154, 171] on div "public class Main { public static void main ( String [ ] args ) { // Fill in th…" at bounding box center [261, 228] width 452 height 199
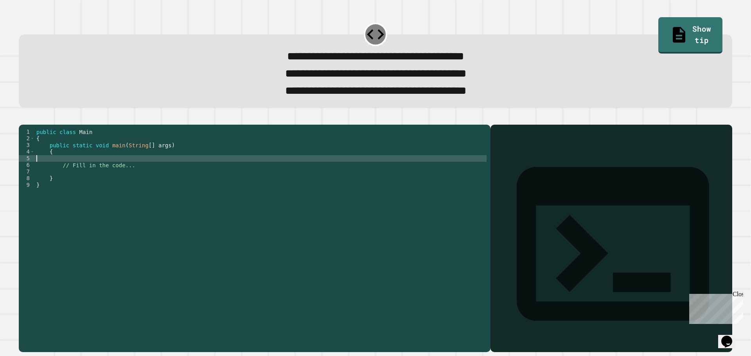
click at [149, 170] on div "public class Main { public static void main ( String [ ] args ) { // Fill in th…" at bounding box center [261, 228] width 452 height 199
click at [144, 172] on div "public class Main { public static void main ( String [ ] args ) { int average =…" at bounding box center [261, 228] width 452 height 199
click at [142, 170] on div "public class Main { public static void main ( String [ ] args ) { int average =…" at bounding box center [261, 228] width 452 height 199
click at [226, 173] on div "public class Main { public static void main ( String [ ] args ) { int average =…" at bounding box center [261, 228] width 452 height 199
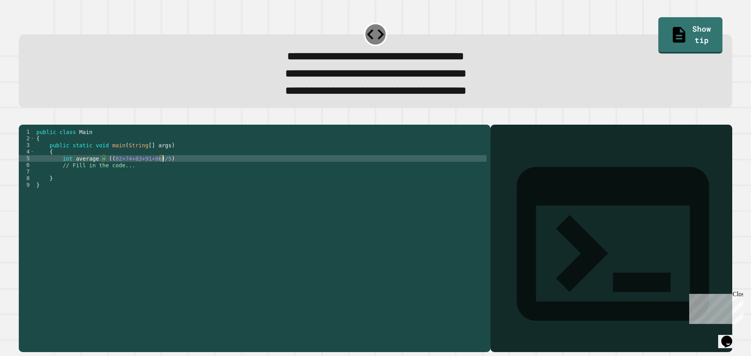
drag, startPoint x: 176, startPoint y: 173, endPoint x: 171, endPoint y: 170, distance: 5.8
click at [171, 170] on div "public class Main { public static void main ( String [ ] args ) { int average =…" at bounding box center [261, 228] width 452 height 199
drag, startPoint x: 171, startPoint y: 170, endPoint x: 60, endPoint y: 170, distance: 110.6
click at [60, 170] on div "public class Main { public static void main ( String [ ] args ) { int average =…" at bounding box center [261, 228] width 452 height 199
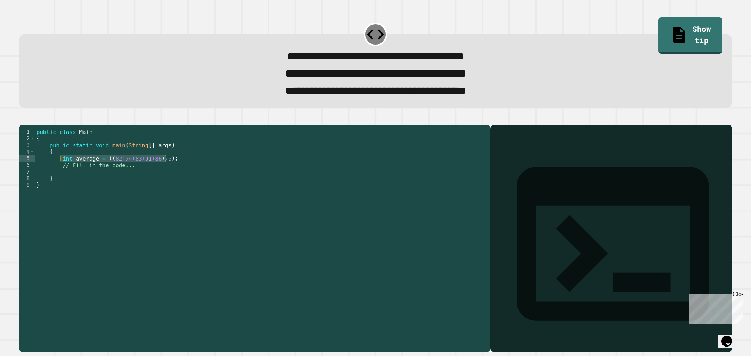
type textarea "**********"
click at [170, 170] on div "public class Main { public static void main ( String [ ] args ) { int average =…" at bounding box center [261, 222] width 452 height 186
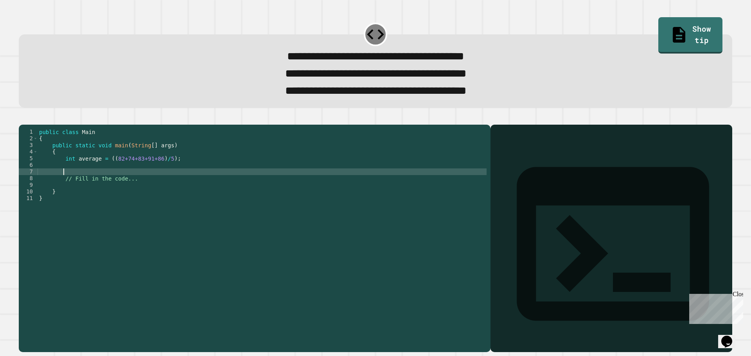
paste textarea "**********"
click at [73, 184] on div "public class Main { public static void main ( String [ ] args ) { int average =…" at bounding box center [262, 228] width 449 height 199
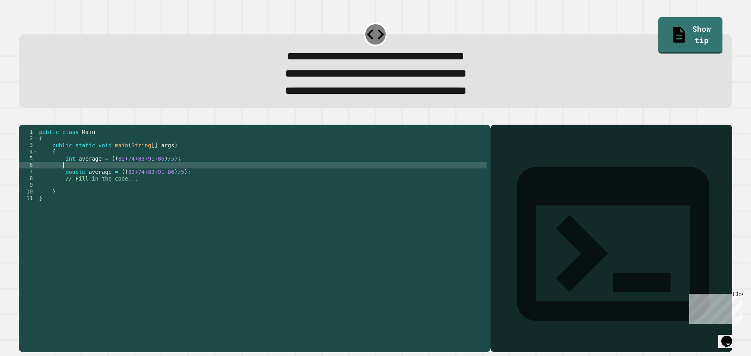
click at [87, 181] on div "public class Main { public static void main ( String [ ] args ) { int average =…" at bounding box center [262, 228] width 449 height 199
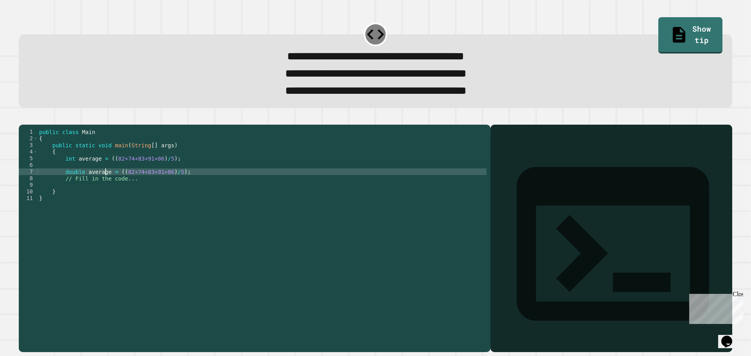
click at [105, 186] on div "public class Main { public static void main ( String [ ] args ) { int average =…" at bounding box center [262, 228] width 449 height 199
type textarea "**********"
click at [101, 181] on div "public class Main { public static void main ( String [ ] args ) { int average =…" at bounding box center [262, 228] width 449 height 199
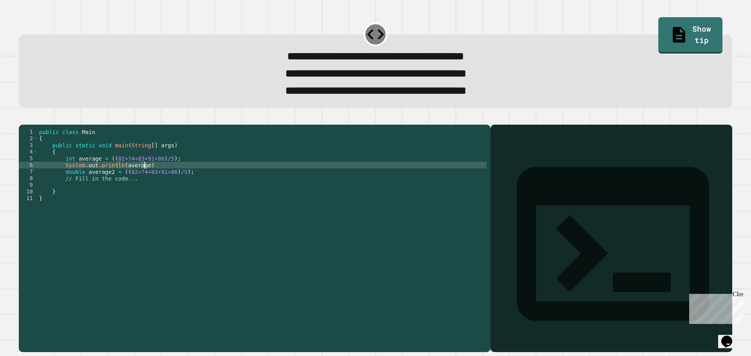
scroll to position [0, 7]
click at [204, 187] on div "public class Main { public static void main ( String [ ] args ) { int average =…" at bounding box center [262, 228] width 449 height 199
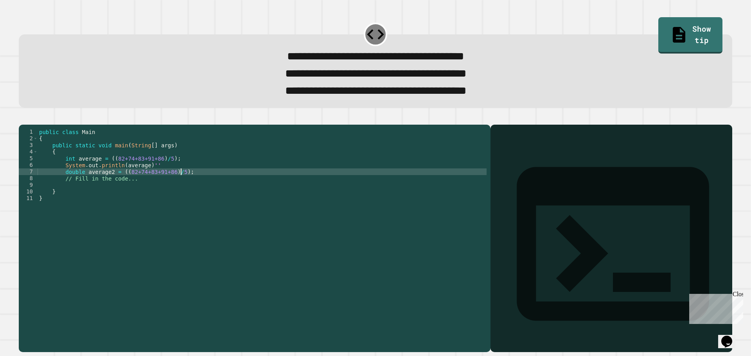
click at [152, 176] on div "public class Main { public static void main ( String [ ] args ) { int average =…" at bounding box center [262, 228] width 449 height 199
click at [226, 185] on div "public class Main { public static void main ( String [ ] args ) { int average =…" at bounding box center [262, 228] width 449 height 199
click at [176, 179] on div "public class Main { public static void main ( String [ ] args ) { int average =…" at bounding box center [262, 228] width 449 height 199
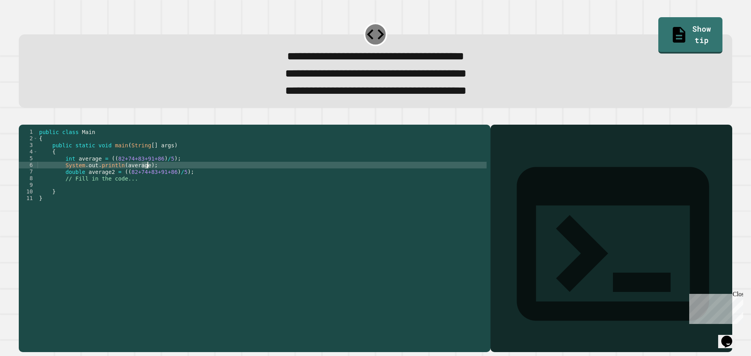
click at [176, 179] on div "public class Main { public static void main ( String [ ] args ) { int average =…" at bounding box center [262, 228] width 449 height 199
click at [210, 176] on div "public class Main { public static void main ( String [ ] args ) { int average =…" at bounding box center [262, 222] width 449 height 186
click at [210, 179] on div "public class Main { public static void main ( String [ ] args ) { int average =…" at bounding box center [262, 228] width 449 height 199
click at [208, 185] on div "public class Main { public static void main ( String [ ] args ) { int average =…" at bounding box center [262, 228] width 449 height 199
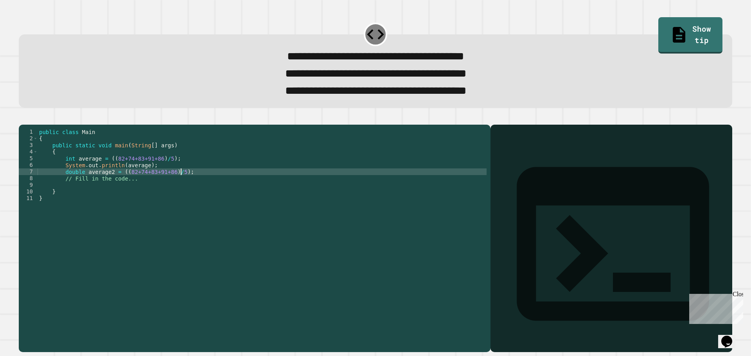
type textarea "**********"
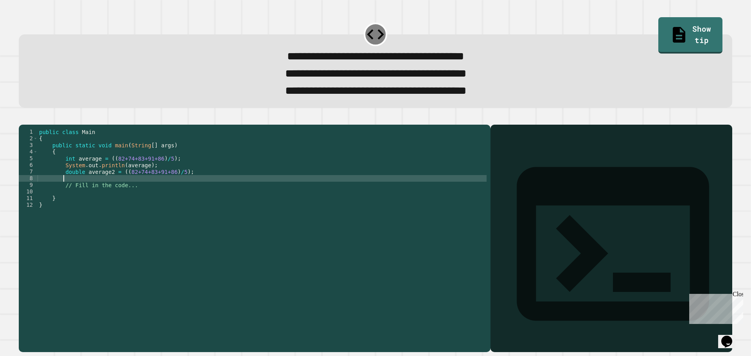
paste textarea "Cursor at row 8"
click at [165, 190] on div "public class Main { public static void main ( String [ ] args ) { int average =…" at bounding box center [262, 228] width 449 height 199
click at [30, 125] on icon "button" at bounding box center [28, 122] width 4 height 5
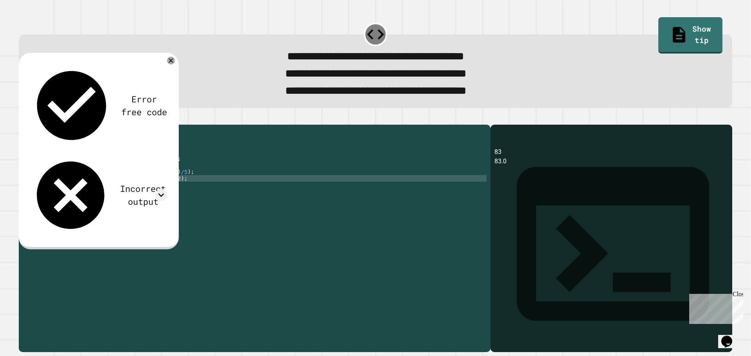
scroll to position [0, 0]
click at [85, 197] on div "public class Main { public static void main ( String [ ] args ) { int average =…" at bounding box center [262, 228] width 449 height 199
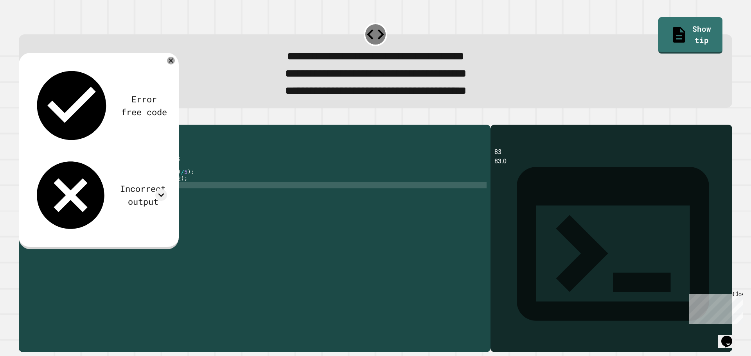
click at [88, 193] on div "public class Main { public static void main ( String [ ] args ) { int average =…" at bounding box center [262, 228] width 449 height 199
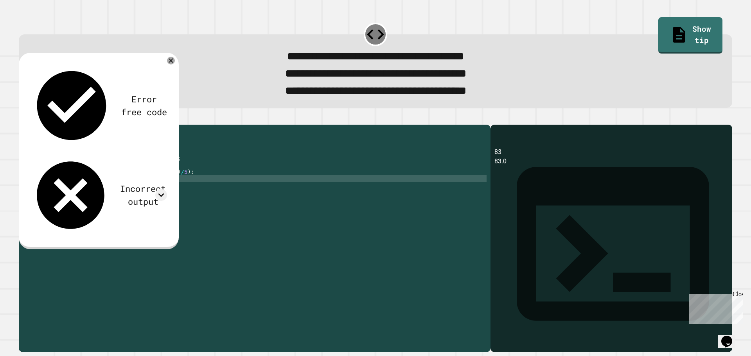
click at [44, 161] on icon at bounding box center [70, 194] width 67 height 67
click at [165, 189] on icon at bounding box center [161, 195] width 12 height 12
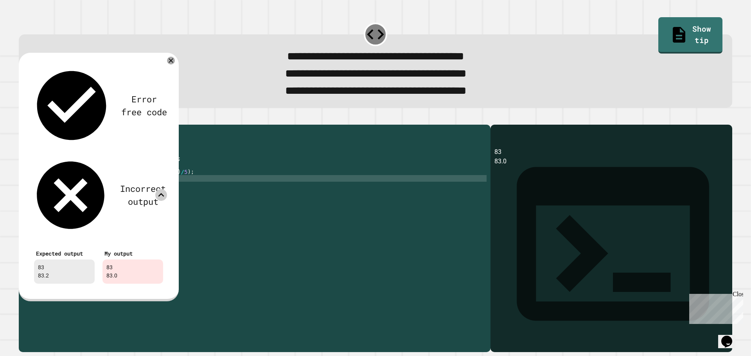
click at [148, 192] on div "public class Main { public static void main ( String [ ] args ) { int average =…" at bounding box center [262, 228] width 449 height 199
click at [136, 190] on div "public class Main { public static void main ( String [ ] args ) { int average =…" at bounding box center [262, 228] width 449 height 199
click at [173, 65] on icon at bounding box center [170, 60] width 9 height 9
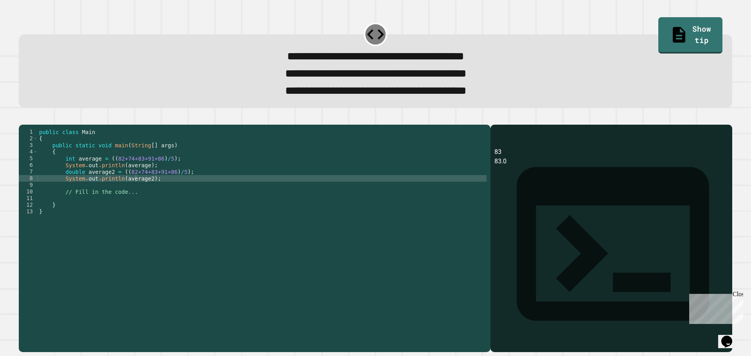
click at [165, 182] on div "public class Main { public static void main ( String [ ] args ) { int average =…" at bounding box center [262, 228] width 449 height 199
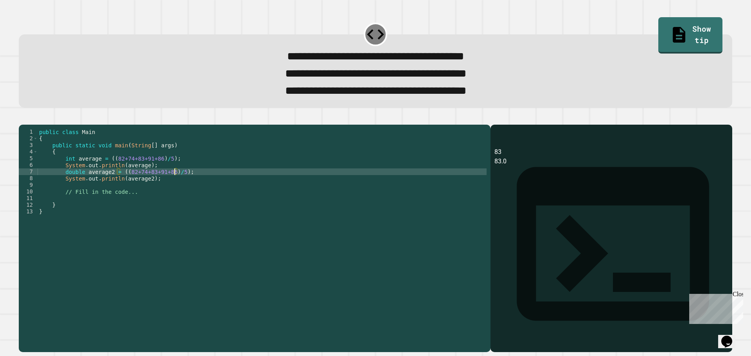
click at [174, 185] on div "public class Main { public static void main ( String [ ] args ) { int average =…" at bounding box center [262, 228] width 449 height 199
click at [120, 179] on div "public class Main { public static void main ( String [ ] args ) { int average =…" at bounding box center [262, 228] width 449 height 199
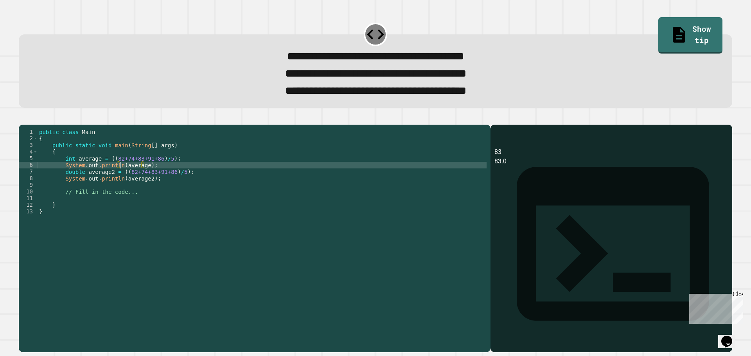
click at [120, 185] on div "public class Main { public static void main ( String [ ] args ) { int average =…" at bounding box center [262, 228] width 449 height 199
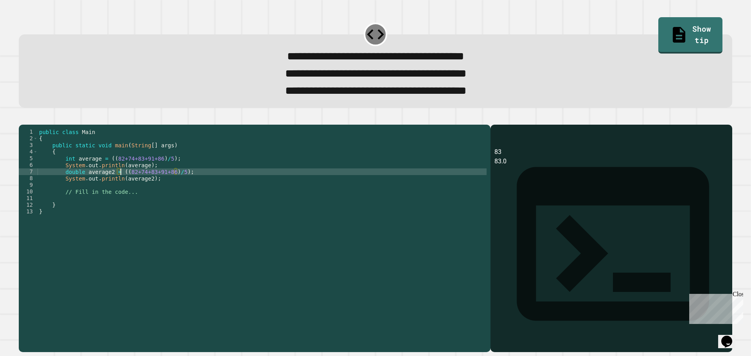
click at [120, 183] on div "public class Main { public static void main ( String [ ] args ) { int average =…" at bounding box center [262, 228] width 449 height 199
click at [123, 183] on div "public class Main { public static void main ( String [ ] args ) { int average =…" at bounding box center [262, 228] width 449 height 199
click at [118, 183] on div "public class Main { public static void main ( String [ ] args ) { int average =…" at bounding box center [262, 228] width 449 height 199
click at [122, 183] on div "public class Main { public static void main ( String [ ] args ) { int average =…" at bounding box center [262, 228] width 449 height 199
click at [23, 118] on button "button" at bounding box center [23, 118] width 0 height 0
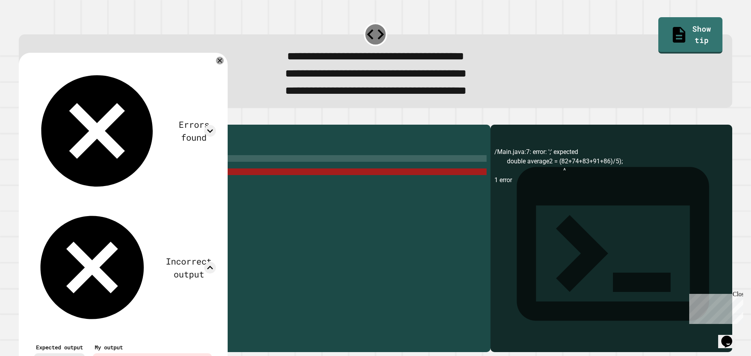
click at [245, 171] on div "public class Main { public static void main ( String [ ] args ) { int average =…" at bounding box center [262, 228] width 449 height 199
click at [224, 61] on icon at bounding box center [220, 61] width 8 height 8
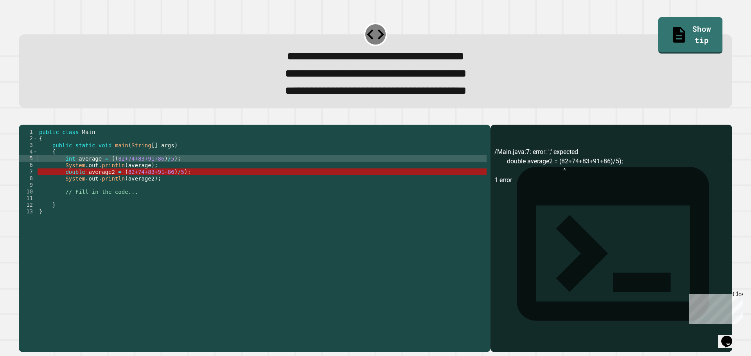
click at [154, 183] on div "public class Main { public static void main ( String [ ] args ) { int average =…" at bounding box center [262, 228] width 449 height 199
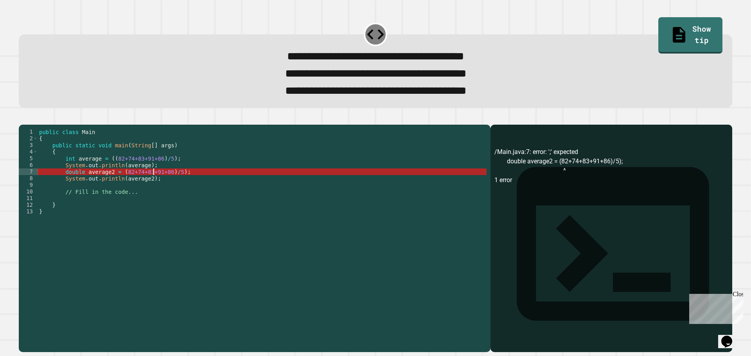
click at [161, 183] on div "public class Main { public static void main ( String [ ] args ) { int average =…" at bounding box center [262, 228] width 449 height 199
click at [172, 183] on div "public class Main { public static void main ( String [ ] args ) { int average =…" at bounding box center [262, 228] width 449 height 199
click at [175, 184] on div "public class Main { public static void main ( String [ ] args ) { int average =…" at bounding box center [262, 228] width 449 height 199
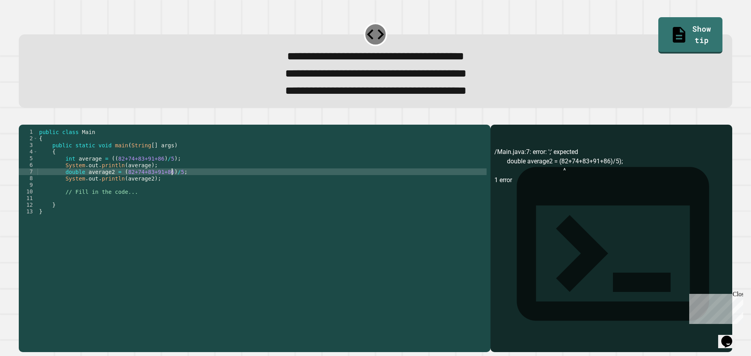
click at [118, 187] on div "public class Main { public static void main ( String [ ] args ) { int average =…" at bounding box center [262, 228] width 449 height 199
click at [120, 186] on div "public class Main { public static void main ( String [ ] args ) { int average =…" at bounding box center [262, 228] width 449 height 199
click at [161, 185] on div "public class Main { public static void main ( String [ ] args ) { int average =…" at bounding box center [262, 228] width 449 height 199
click at [118, 185] on div "public class Main { public static void main ( String [ ] args ) { int average =…" at bounding box center [262, 228] width 449 height 199
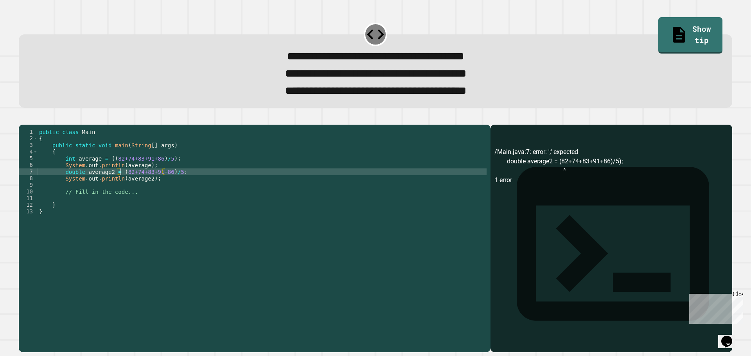
click at [23, 118] on icon "button" at bounding box center [23, 118] width 0 height 0
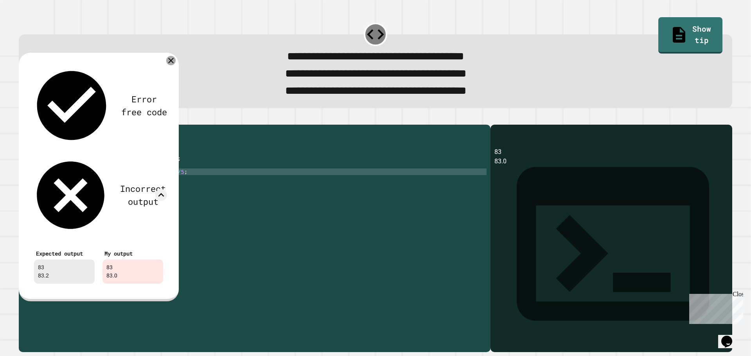
click at [168, 63] on icon at bounding box center [170, 60] width 9 height 9
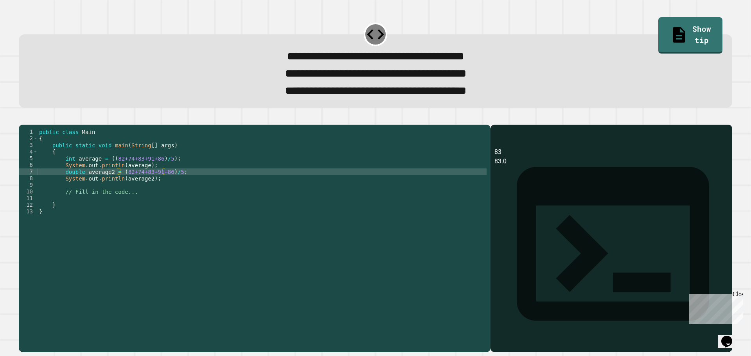
click at [23, 118] on button "button" at bounding box center [23, 118] width 0 height 0
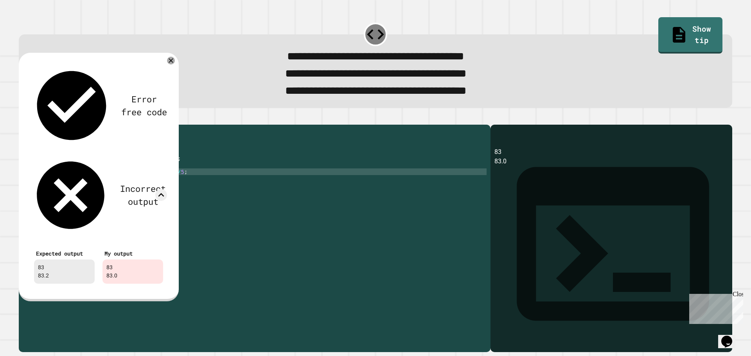
click at [156, 189] on div "public class Main { public static void main ( String [ ] args ) { int average =…" at bounding box center [262, 228] width 449 height 199
click at [171, 184] on div "public class Main { public static void main ( String [ ] args ) { int average =…" at bounding box center [262, 228] width 449 height 199
click at [115, 186] on div "public class Main { public static void main ( String [ ] args ) { int average =…" at bounding box center [262, 228] width 449 height 199
click at [121, 186] on div "public class Main { public static void main ( String [ ] args ) { int average =…" at bounding box center [262, 228] width 449 height 199
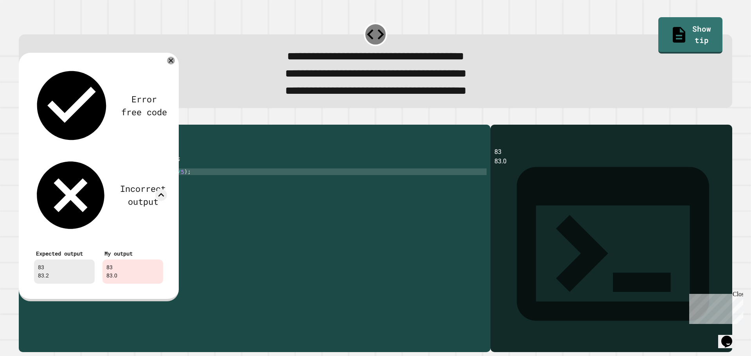
click at [117, 184] on div "public class Main { public static void main ( String [ ] args ) { int average =…" at bounding box center [262, 228] width 449 height 199
click at [174, 185] on div "public class Main { public static void main ( String [ ] args ) { int average =…" at bounding box center [262, 228] width 449 height 199
click at [176, 192] on div "public class Main { public static void main ( String [ ] args ) { int average =…" at bounding box center [262, 228] width 449 height 199
click at [176, 183] on div "public class Main { public static void main ( String [ ] args ) { int average =…" at bounding box center [262, 228] width 449 height 199
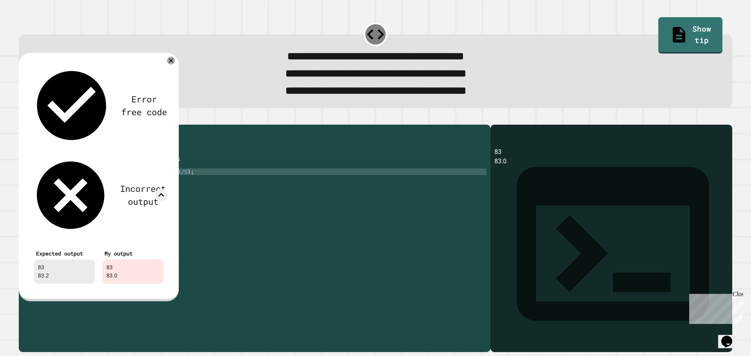
click at [121, 184] on div "public class Main { public static void main ( String [ ] args ) { int average =…" at bounding box center [262, 228] width 449 height 199
click at [115, 184] on div "public class Main { public static void main ( String [ ] args ) { int average =…" at bounding box center [262, 228] width 449 height 199
click at [116, 185] on div "public class Main { public static void main ( String [ ] args ) { int average =…" at bounding box center [262, 228] width 449 height 199
click at [119, 186] on div "public class Main { public static void main ( String [ ] args ) { int average =…" at bounding box center [262, 228] width 449 height 199
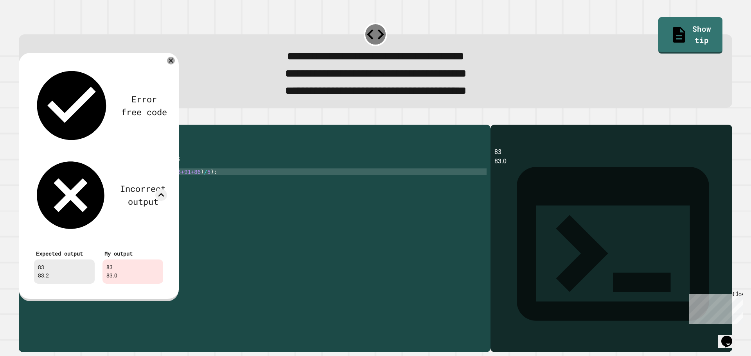
scroll to position [0, 5]
drag, startPoint x: 168, startPoint y: 65, endPoint x: 156, endPoint y: 68, distance: 11.9
click at [168, 65] on icon at bounding box center [171, 61] width 8 height 8
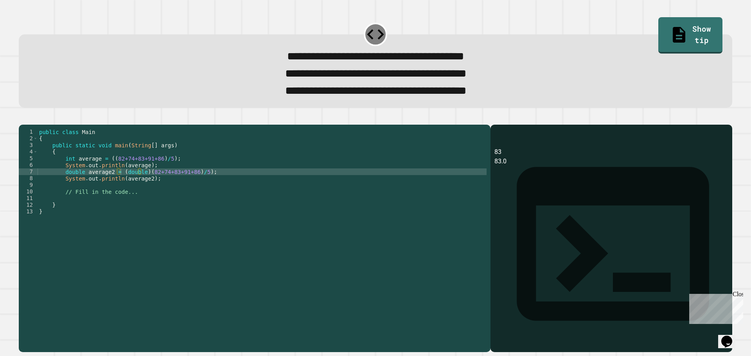
click at [30, 125] on icon "button" at bounding box center [28, 122] width 4 height 5
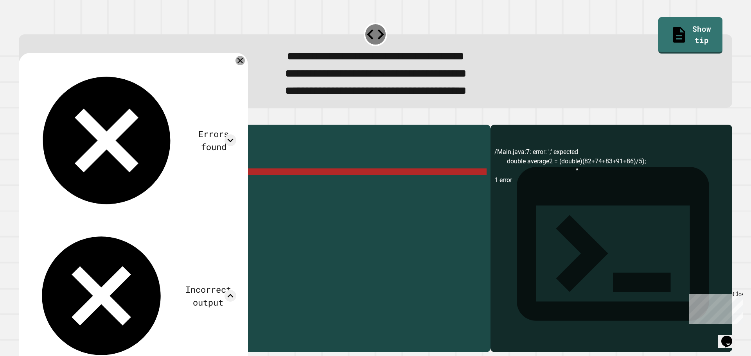
click at [245, 65] on icon at bounding box center [239, 60] width 9 height 9
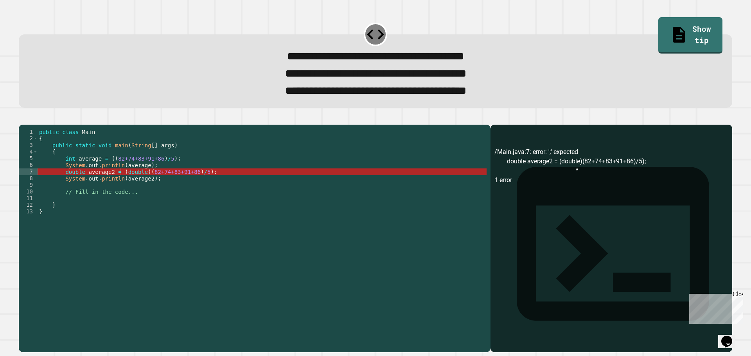
click at [168, 181] on div "public class Main { public static void main ( String [ ] args ) { int average =…" at bounding box center [262, 228] width 449 height 199
click at [186, 184] on div "public class Main { public static void main ( String [ ] args ) { int average =…" at bounding box center [262, 228] width 449 height 199
click at [195, 186] on div "public class Main { public static void main ( String [ ] args ) { int average =…" at bounding box center [262, 228] width 449 height 199
click at [199, 185] on div "public class Main { public static void main ( String [ ] args ) { int average =…" at bounding box center [262, 228] width 449 height 199
click at [196, 185] on div "public class Main { public static void main ( String [ ] args ) { int average =…" at bounding box center [262, 228] width 449 height 199
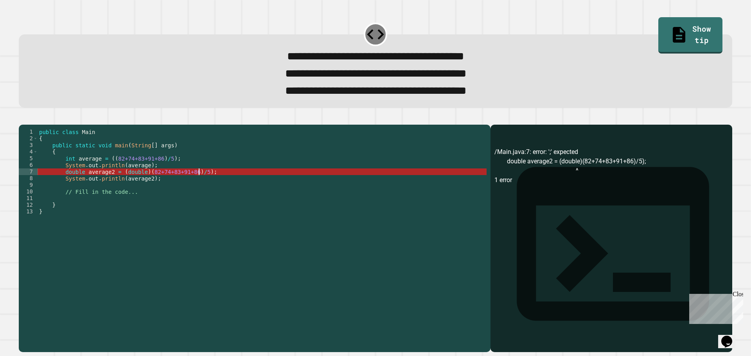
click at [200, 185] on div "public class Main { public static void main ( String [ ] args ) { int average =…" at bounding box center [262, 228] width 449 height 199
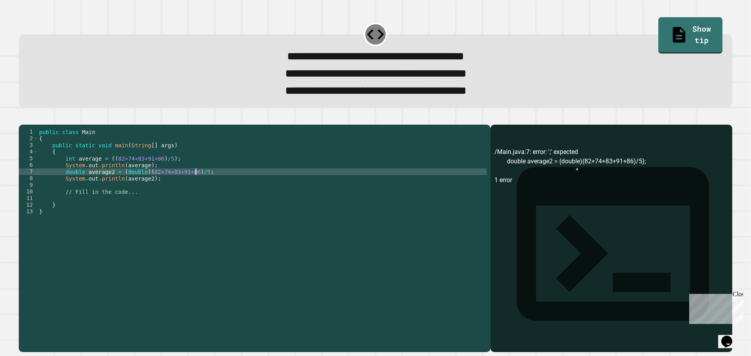
type textarea "**********"
click at [23, 118] on button "button" at bounding box center [23, 118] width 0 height 0
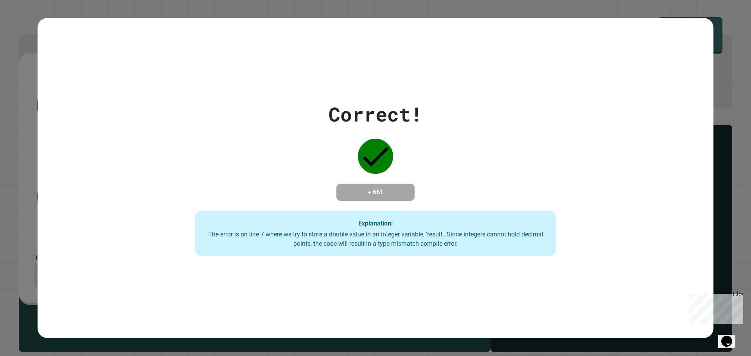
drag, startPoint x: 540, startPoint y: 97, endPoint x: 544, endPoint y: 123, distance: 26.2
click at [540, 100] on div "Correct! + 661 Explanation: The error is on line 7 where we try to store a doub…" at bounding box center [375, 178] width 516 height 157
click at [718, 182] on div "Correct! + 661 Explanation: The error is on line 7 where we try to store a doub…" at bounding box center [375, 178] width 751 height 356
click at [512, 61] on div "Correct! + 661 Explanation: The error is on line 7 where we try to store a doub…" at bounding box center [376, 178] width 676 height 321
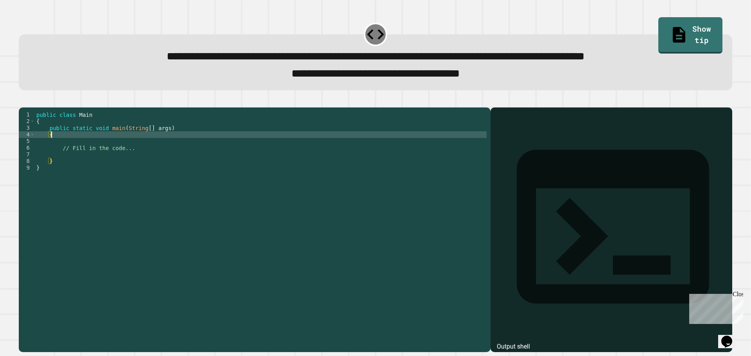
drag, startPoint x: 151, startPoint y: 149, endPoint x: 152, endPoint y: 168, distance: 18.4
click at [151, 152] on div "public class Main { public static void main ( String [ ] args ) { // Fill in th…" at bounding box center [261, 220] width 452 height 219
click at [133, 158] on div "public class Main { public static void main ( String [ ] args ) { // Fill in th…" at bounding box center [261, 220] width 452 height 219
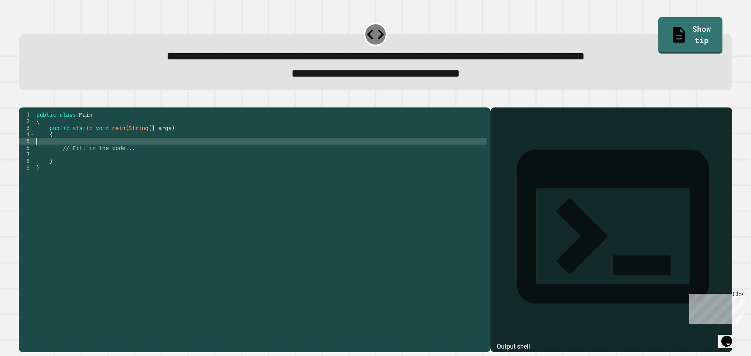
click at [122, 154] on div "public class Main { public static void main ( String [ ] args ) { // Fill in th…" at bounding box center [261, 220] width 452 height 219
type textarea "**********"
click at [23, 101] on button "button" at bounding box center [23, 101] width 0 height 0
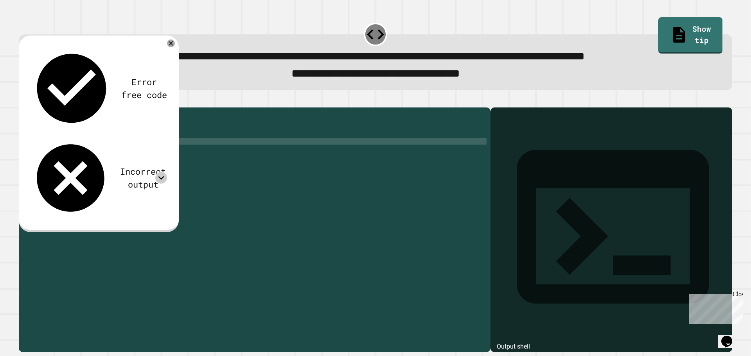
click at [161, 172] on icon at bounding box center [161, 178] width 12 height 12
click at [160, 172] on icon at bounding box center [161, 178] width 12 height 12
click at [167, 172] on div at bounding box center [161, 178] width 12 height 12
click at [156, 172] on div at bounding box center [161, 178] width 12 height 12
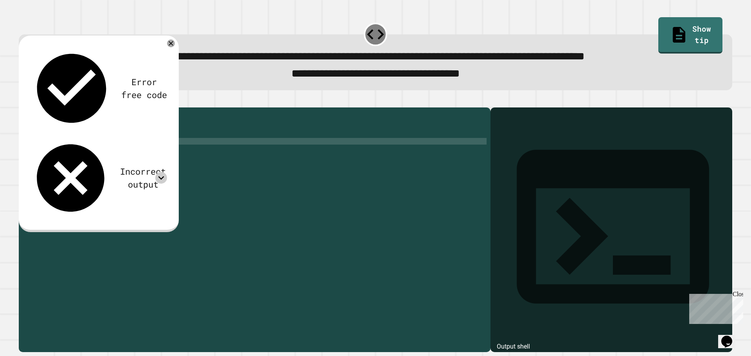
click at [156, 172] on div at bounding box center [161, 178] width 12 height 12
click at [143, 138] on div "Incorrect output" at bounding box center [98, 178] width 137 height 81
click at [119, 165] on div "Incorrect output" at bounding box center [143, 178] width 48 height 26
click at [140, 138] on div "Incorrect output" at bounding box center [98, 178] width 137 height 81
click at [155, 138] on div "Incorrect output" at bounding box center [98, 178] width 137 height 81
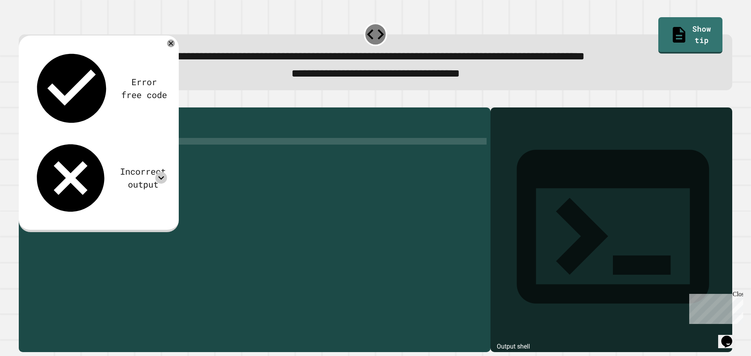
click at [156, 172] on div at bounding box center [161, 178] width 12 height 12
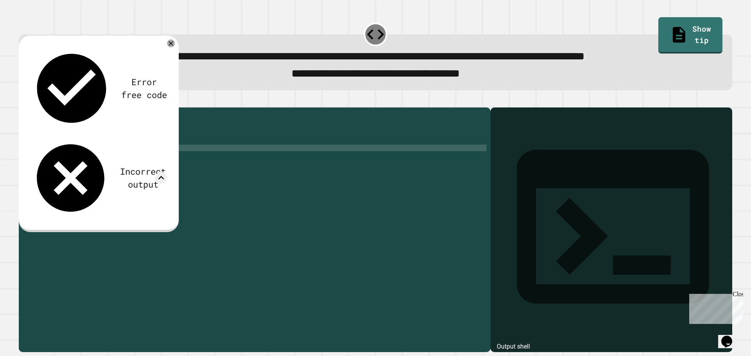
click at [137, 158] on div "public class Main { public static void main ( String [ ] args ) { int num = ( i…" at bounding box center [261, 220] width 452 height 219
click at [135, 152] on div "public class Main { public static void main ( String [ ] args ) { int num = ( i…" at bounding box center [261, 220] width 452 height 219
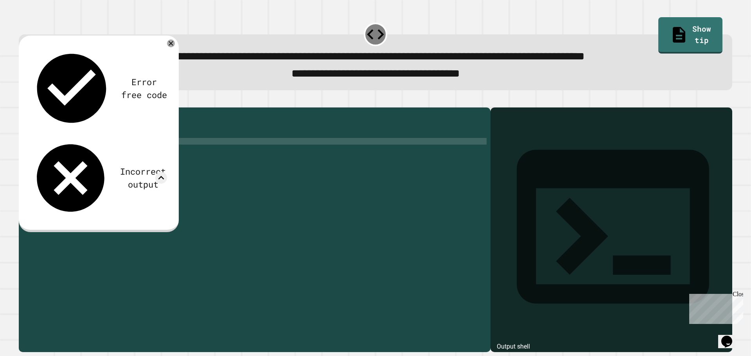
scroll to position [0, 1]
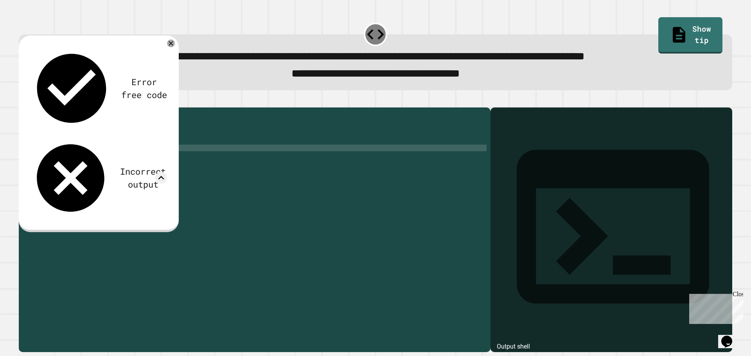
type textarea "*"
click at [23, 101] on icon "button" at bounding box center [23, 101] width 0 height 0
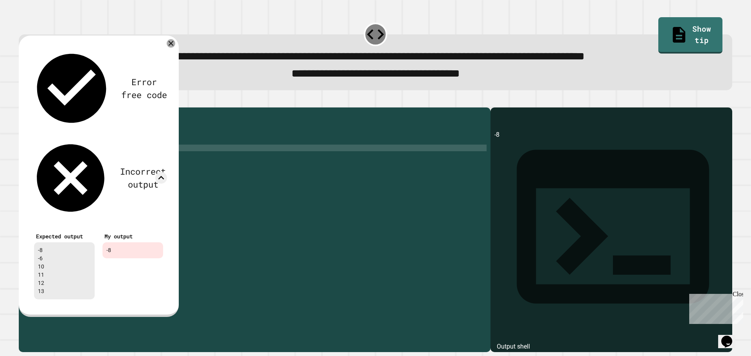
click at [172, 48] on icon at bounding box center [171, 43] width 9 height 9
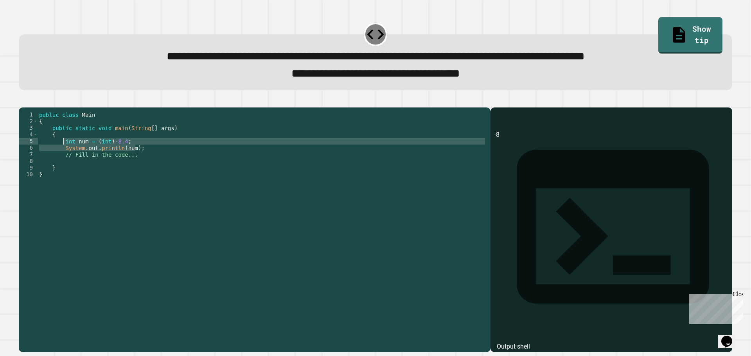
drag, startPoint x: 159, startPoint y: 163, endPoint x: 63, endPoint y: 152, distance: 95.9
click at [63, 152] on div "public class Main { public static void main ( String [ ] args ) { int num = ( i…" at bounding box center [262, 220] width 449 height 219
click at [165, 163] on div "public class Main { public static void main ( String [ ] args ) { int num = ( i…" at bounding box center [262, 214] width 449 height 206
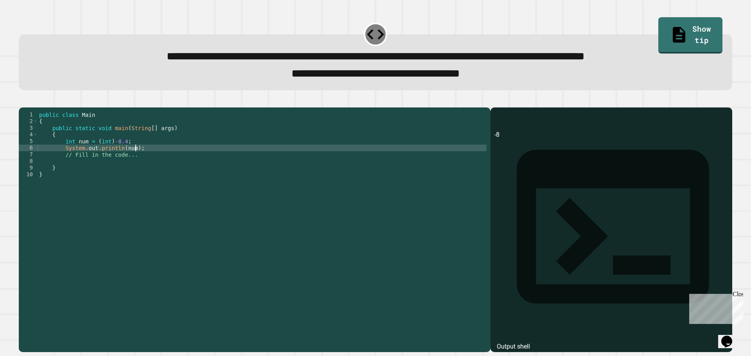
type textarea "**********"
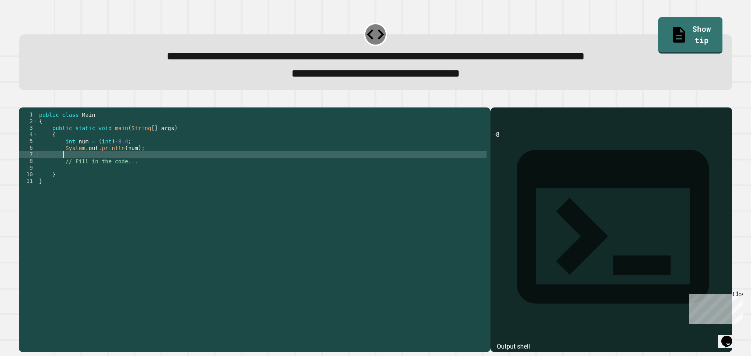
scroll to position [0, 1]
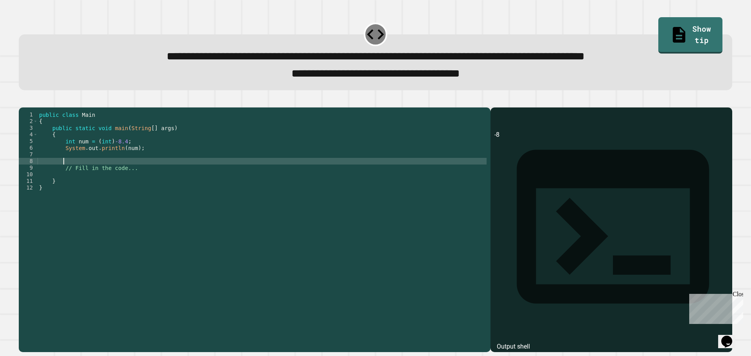
paste textarea "**********"
type textarea "**********"
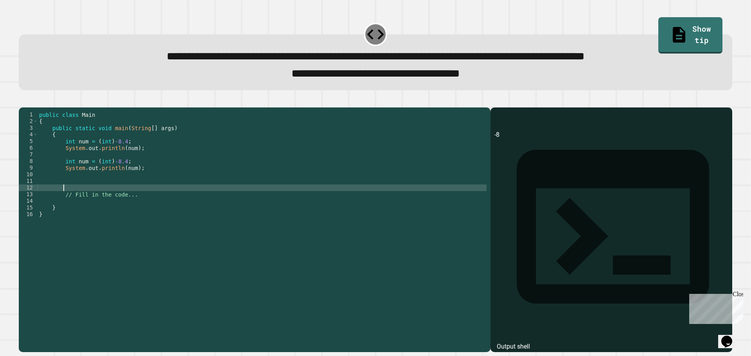
paste textarea "**********"
type textarea "**********"
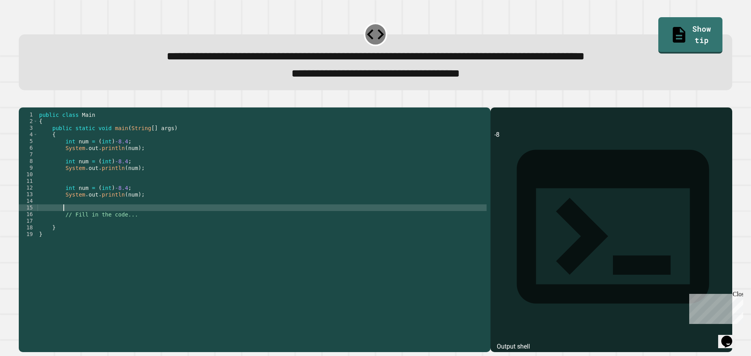
paste textarea "**********"
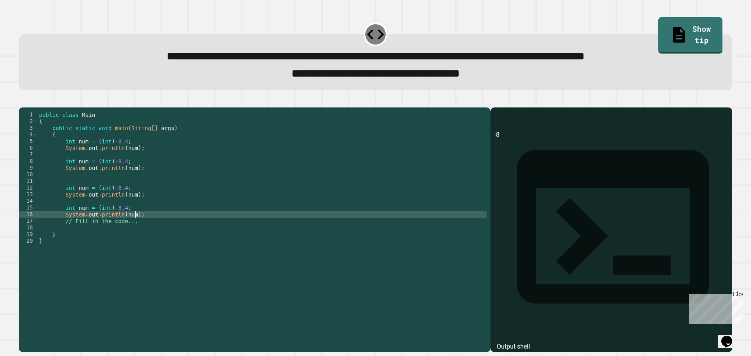
type textarea "**********"
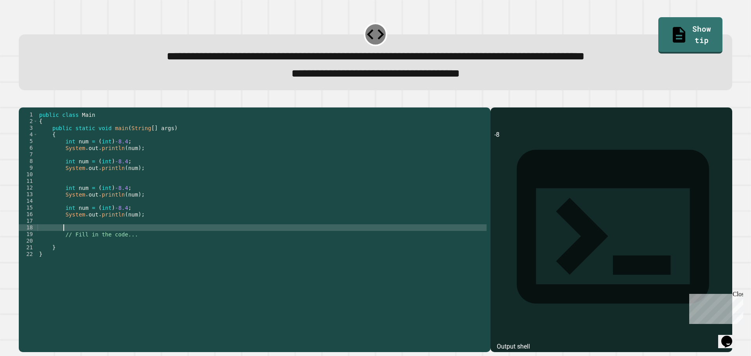
paste textarea "**********"
type textarea "**********"
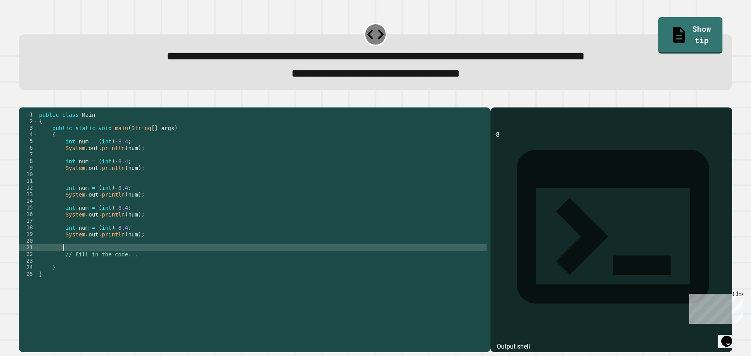
paste textarea "**********"
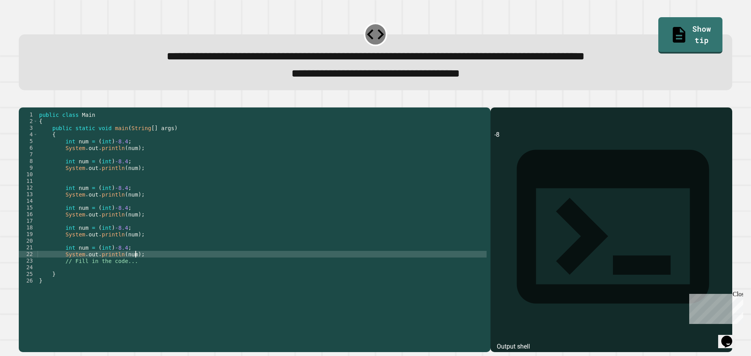
click at [120, 173] on div "public class Main { public static void main ( String [ ] args ) { int num = ( i…" at bounding box center [262, 220] width 449 height 219
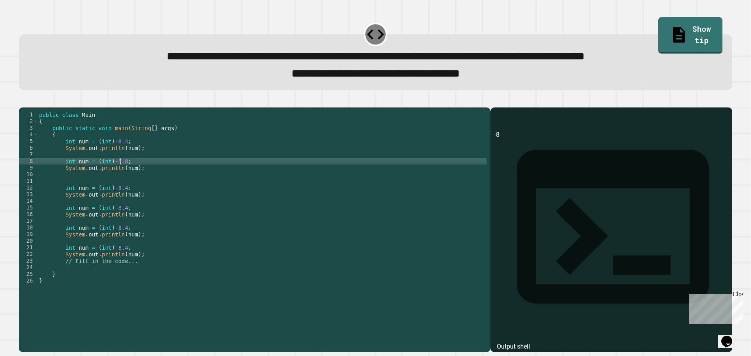
scroll to position [0, 5]
click at [119, 203] on div "public class Main { public static void main ( String [ ] args ) { int num = ( i…" at bounding box center [262, 220] width 449 height 219
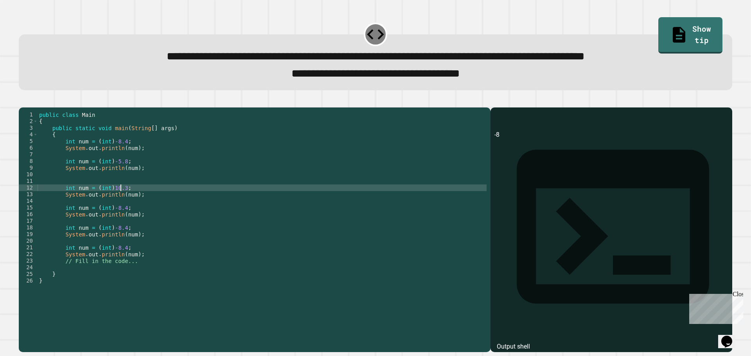
click at [120, 219] on div "public class Main { public static void main ( String [ ] args ) { int num = ( i…" at bounding box center [262, 220] width 449 height 219
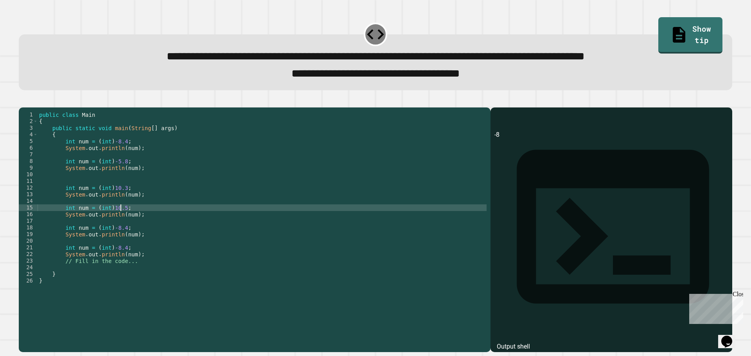
click at [119, 240] on div "public class Main { public static void main ( String [ ] args ) { int num = ( i…" at bounding box center [262, 220] width 449 height 219
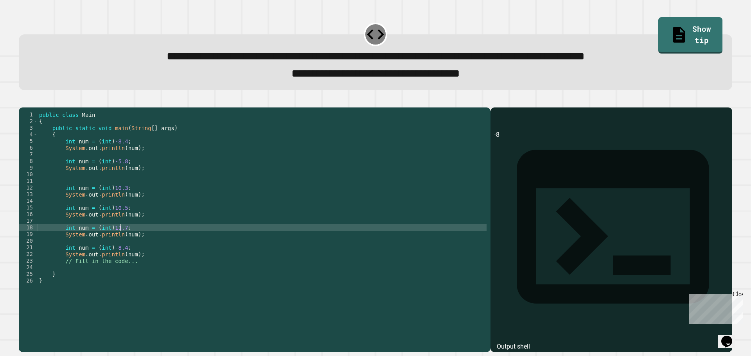
click at [119, 261] on div "public class Main { public static void main ( String [ ] args ) { int num = ( i…" at bounding box center [262, 220] width 449 height 219
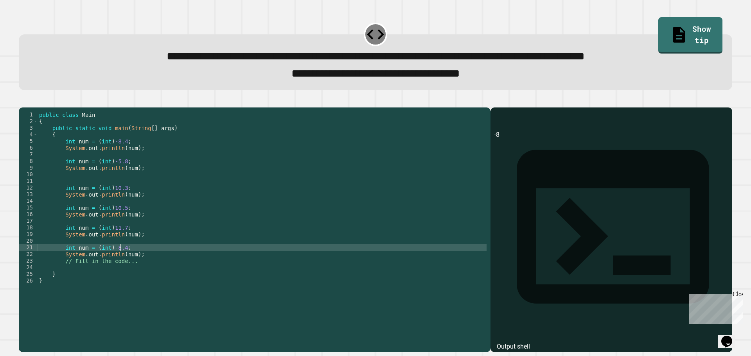
click at [120, 262] on div "public class Main { public static void main ( String [ ] args ) { int num = ( i…" at bounding box center [262, 220] width 449 height 219
type textarea "**********"
click at [23, 101] on button "button" at bounding box center [23, 101] width 0 height 0
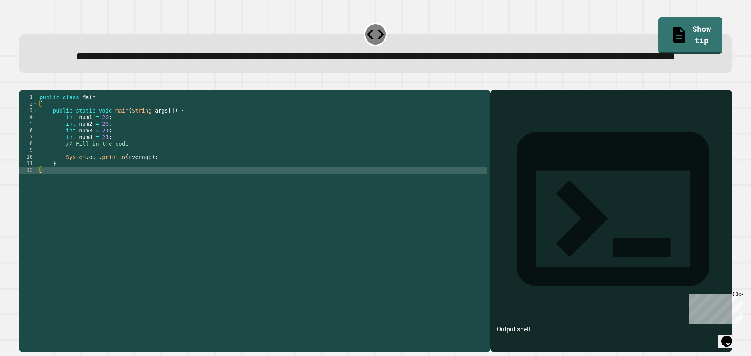
click at [187, 153] on div "public class Main { public static void main ( String args [ ]) { int num1 = 20 …" at bounding box center [262, 203] width 448 height 219
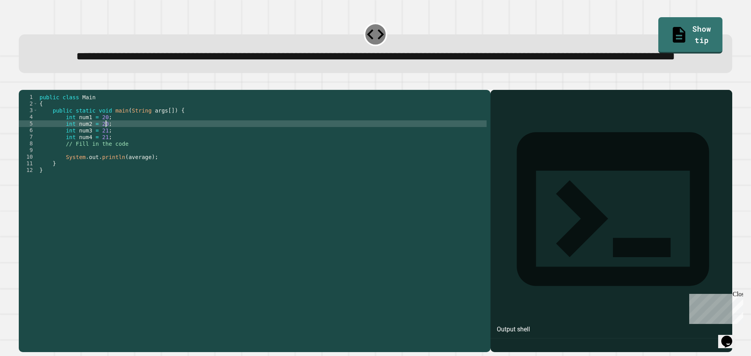
click at [143, 178] on div "public class Main { public static void main ( String args [ ]) { int num1 = 20 …" at bounding box center [262, 203] width 448 height 219
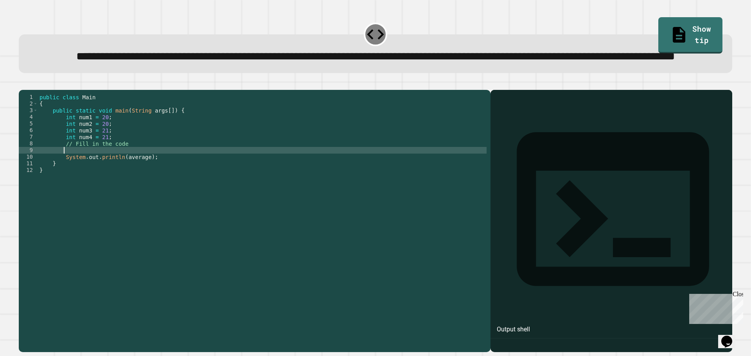
click at [156, 190] on div "public class Main { public static void main ( String args [ ]) { int num1 = 20 …" at bounding box center [262, 203] width 448 height 219
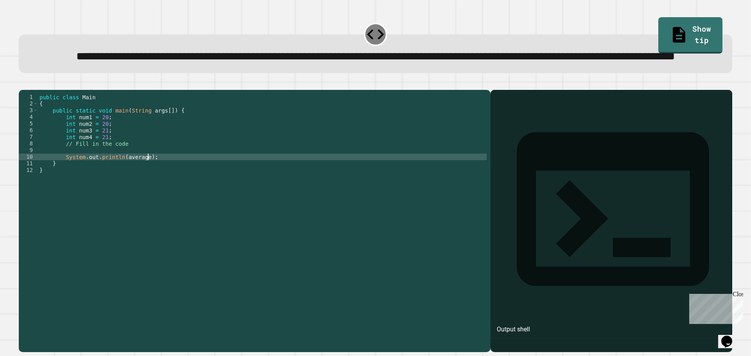
click at [142, 175] on div "public class Main { public static void main ( String args [ ]) { int num1 = 20 …" at bounding box center [262, 203] width 448 height 219
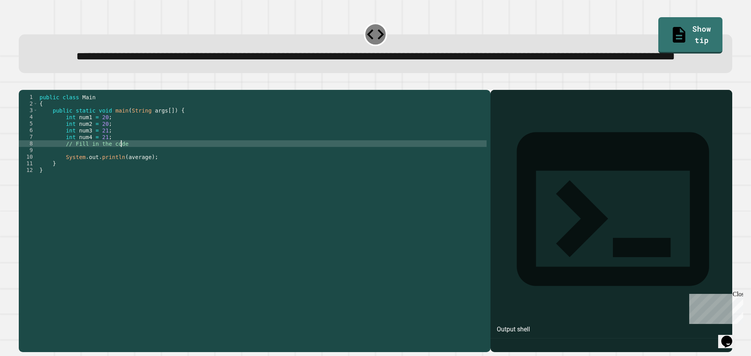
click at [139, 179] on div "public class Main { public static void main ( String args [ ]) { int num1 = 20 …" at bounding box center [262, 203] width 448 height 219
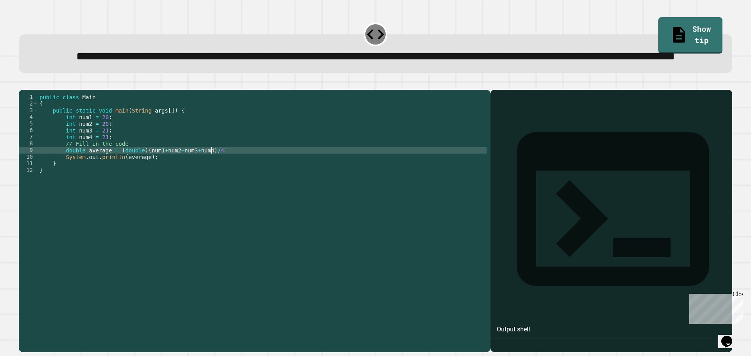
scroll to position [0, 12]
type textarea "**********"
click at [23, 84] on icon "button" at bounding box center [23, 84] width 0 height 0
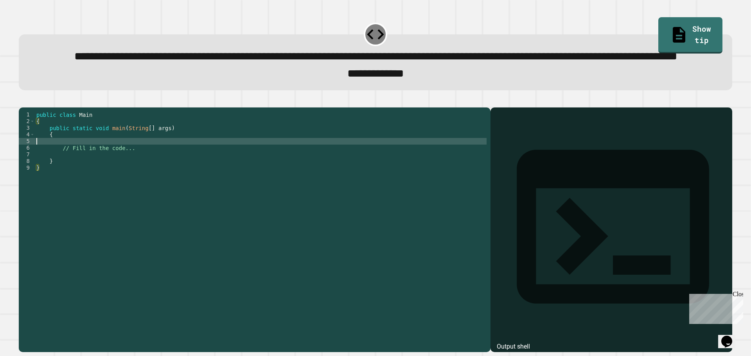
click at [167, 173] on div "public class Main { public static void main ( String [ ] args ) { // Fill in th…" at bounding box center [261, 210] width 452 height 199
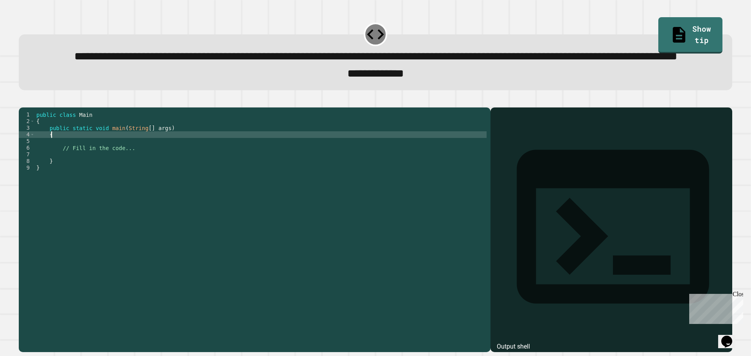
click at [147, 163] on div "public class Main { public static void main ( String [ ] args ) { // Fill in th…" at bounding box center [261, 210] width 452 height 199
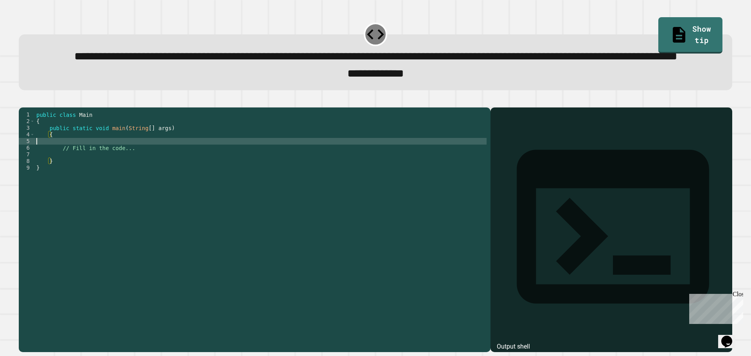
click at [149, 170] on div "public class Main { public static void main ( String [ ] args ) { // Fill in th…" at bounding box center [261, 210] width 452 height 199
click at [149, 170] on div "public class Main { public static void main ( String [ ] args ) { // Fill in th…" at bounding box center [262, 210] width 449 height 199
type textarea "**********"
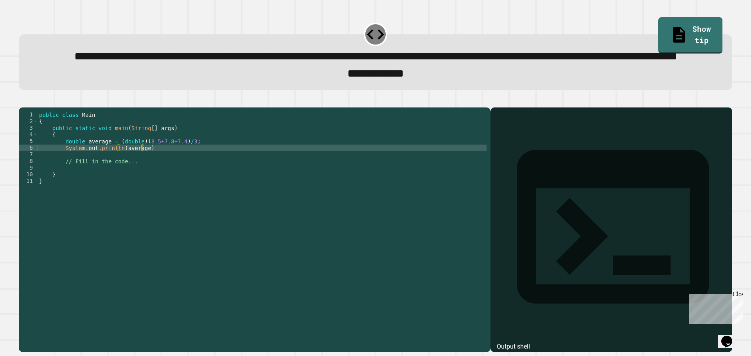
scroll to position [0, 7]
click at [23, 101] on button "button" at bounding box center [23, 101] width 0 height 0
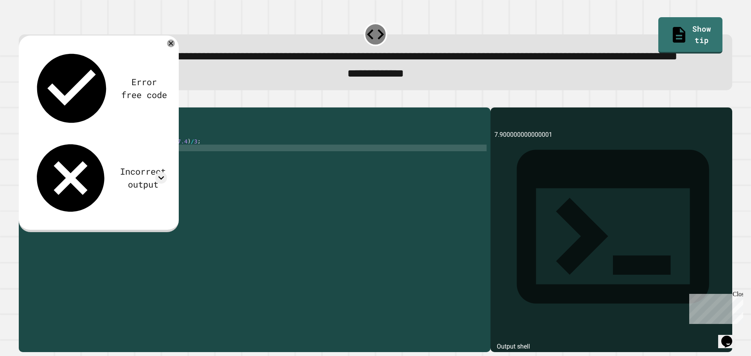
click at [161, 66] on div "Error free code 7.900000000000001 Incorrect output Expected output 8 My output …" at bounding box center [98, 132] width 145 height 179
click at [179, 59] on span "**********" at bounding box center [375, 56] width 603 height 11
click at [172, 69] on div "Error free code 7.900000000000001 Incorrect output Expected output 8 My output …" at bounding box center [99, 134] width 160 height 197
click at [172, 48] on icon at bounding box center [170, 43] width 9 height 9
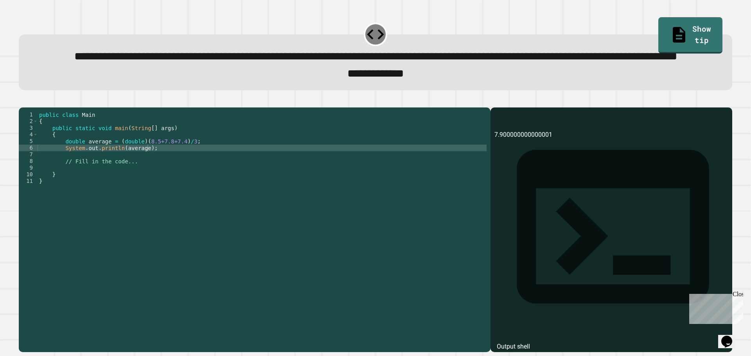
click at [117, 178] on div "public class Main { public static void main ( String [ ] args ) { double averag…" at bounding box center [262, 210] width 449 height 199
click at [210, 173] on div "public class Main { public static void main ( String [ ] args ) { double averag…" at bounding box center [262, 210] width 449 height 199
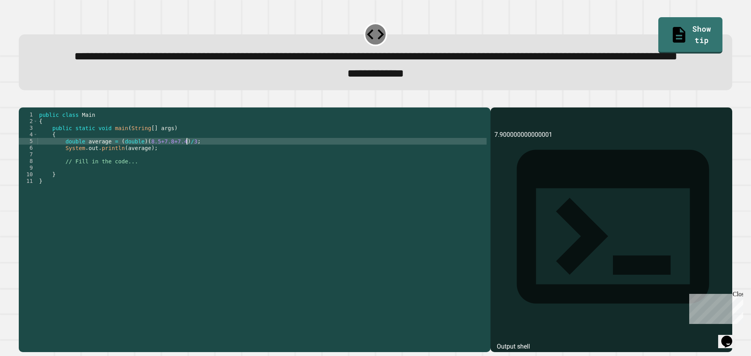
type textarea "**********"
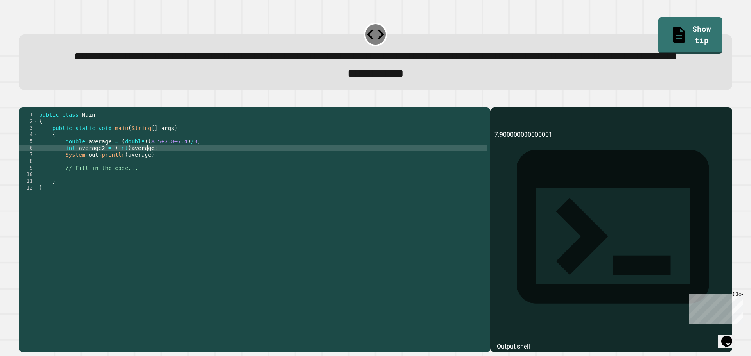
click at [140, 188] on div "public class Main { public static void main ( String [ ] args ) { double averag…" at bounding box center [262, 210] width 449 height 199
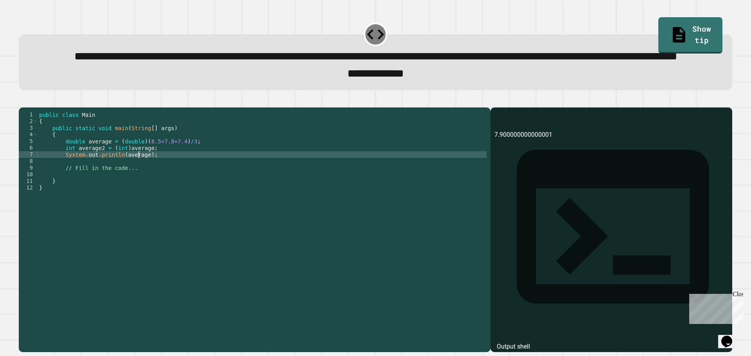
click at [142, 187] on div "public class Main { public static void main ( String [ ] args ) { double averag…" at bounding box center [262, 210] width 449 height 199
click at [29, 108] on icon "button" at bounding box center [28, 105] width 4 height 5
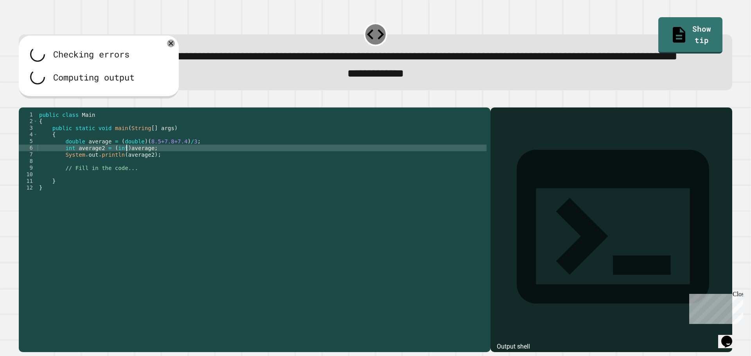
click at [125, 178] on div "public class Main { public static void main ( String [ ] args ) { double averag…" at bounding box center [262, 210] width 449 height 199
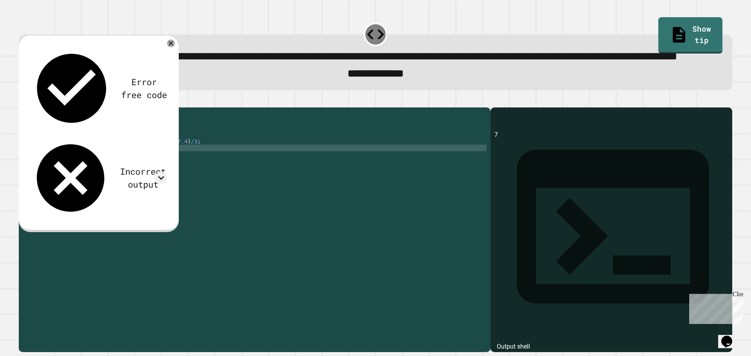
click at [122, 176] on div "public class Main { public static void main ( String [ ] args ) { double averag…" at bounding box center [262, 210] width 449 height 199
click at [146, 175] on div "public class Main { public static void main ( String [ ] args ) { double averag…" at bounding box center [262, 210] width 449 height 199
click at [149, 178] on div "public class Main { public static void main ( String [ ] args ) { double averag…" at bounding box center [262, 210] width 449 height 199
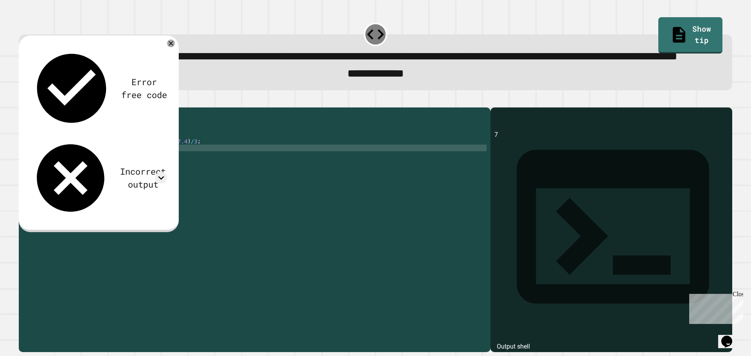
type textarea "**********"
click at [23, 101] on button "button" at bounding box center [23, 101] width 0 height 0
